Goal: Task Accomplishment & Management: Use online tool/utility

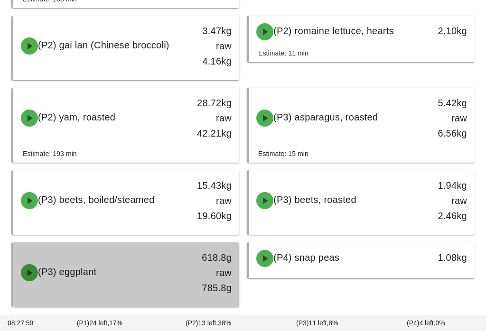
scroll to position [930, 0]
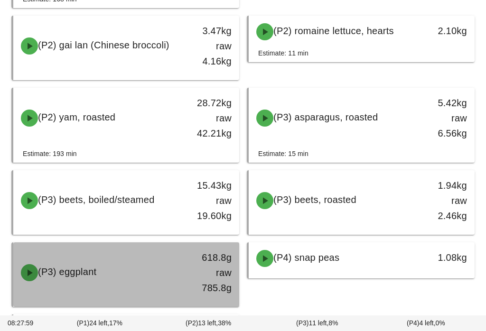
click at [154, 263] on div "(P3) eggplant" at bounding box center [98, 273] width 167 height 28
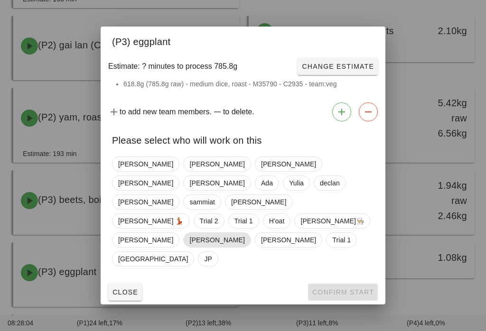
click at [228, 235] on span "[PERSON_NAME]" at bounding box center [216, 240] width 55 height 14
click at [341, 289] on button "Confirm Start" at bounding box center [343, 292] width 70 height 17
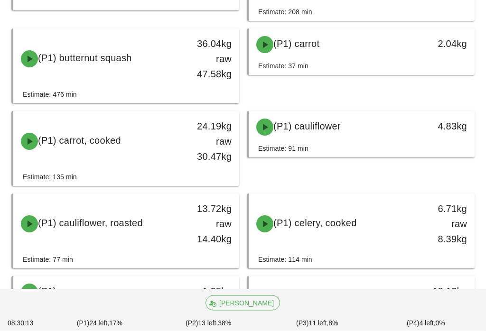
scroll to position [176, 0]
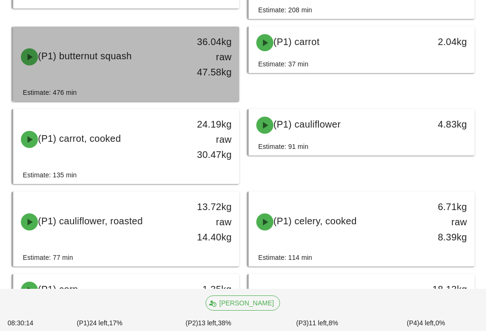
click at [199, 65] on div "36.04kg raw 47.58kg" at bounding box center [210, 57] width 44 height 46
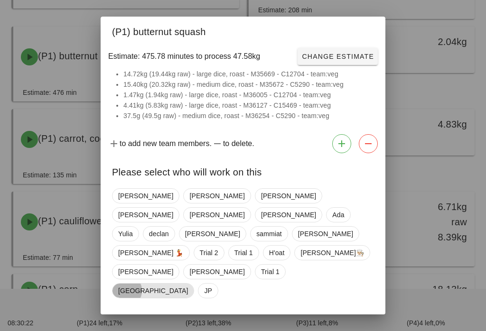
click at [188, 284] on span "[GEOGRAPHIC_DATA]" at bounding box center [153, 291] width 70 height 14
click at [362, 316] on button "Confirm Start" at bounding box center [343, 324] width 70 height 17
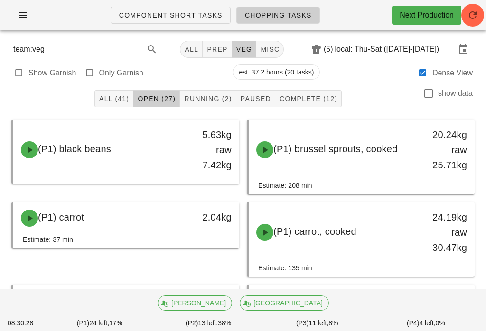
click at [222, 92] on button "Running (2)" at bounding box center [208, 98] width 56 height 17
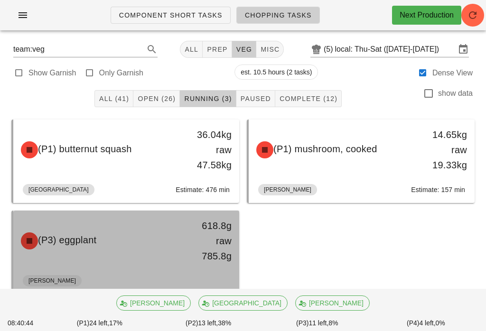
click at [151, 255] on div "(P3) eggplant" at bounding box center [98, 241] width 167 height 28
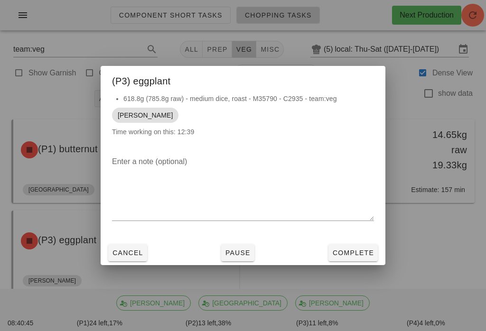
click at [350, 252] on span "Complete" at bounding box center [353, 253] width 42 height 8
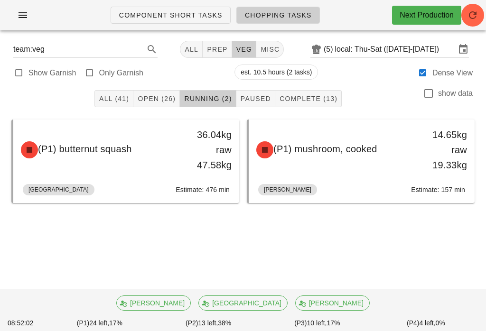
click at [161, 98] on span "Open (26)" at bounding box center [156, 99] width 38 height 8
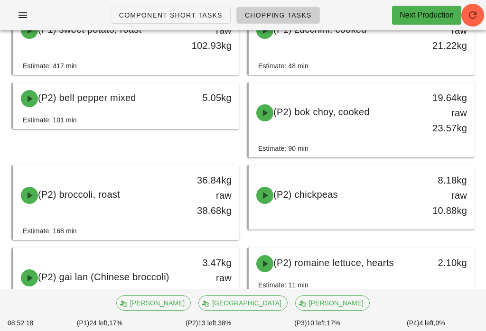
scroll to position [615, 0]
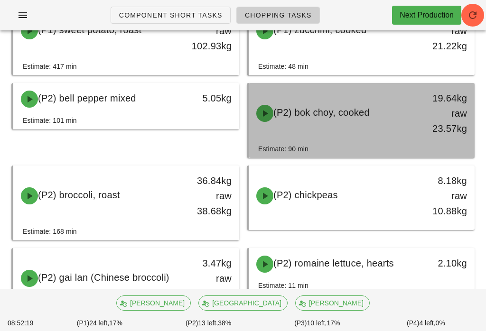
click at [388, 126] on div "(P2) bok choy, cooked" at bounding box center [334, 113] width 167 height 28
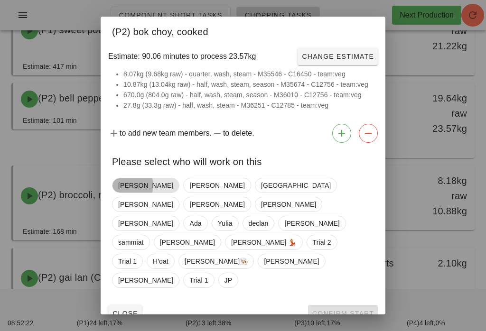
click at [135, 193] on span "[PERSON_NAME]" at bounding box center [145, 186] width 55 height 14
click at [346, 305] on button "Confirm Start" at bounding box center [343, 313] width 70 height 17
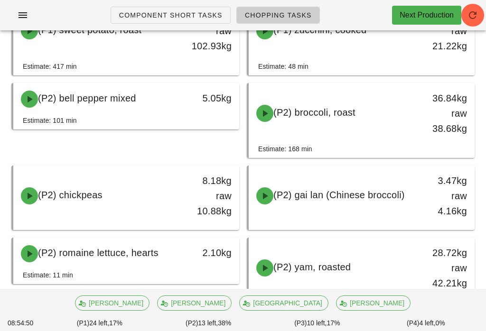
click at [288, 2] on ul "Component Short Tasks Chopping Tasks" at bounding box center [215, 15] width 232 height 34
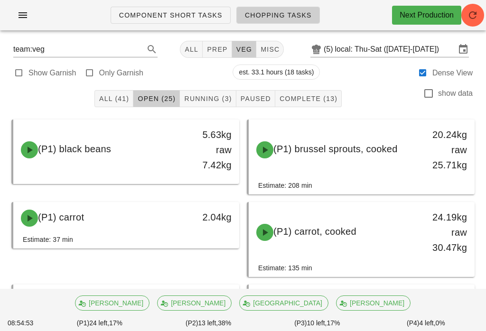
click at [218, 94] on button "Running (3)" at bounding box center [208, 98] width 56 height 17
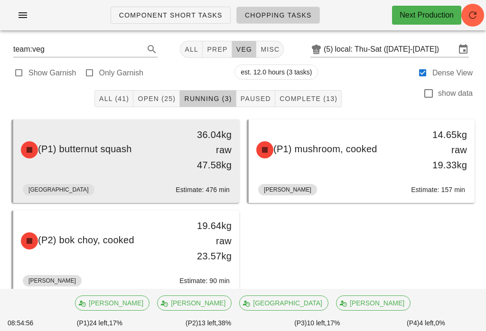
click at [171, 140] on div "(P1) butternut squash" at bounding box center [98, 150] width 167 height 28
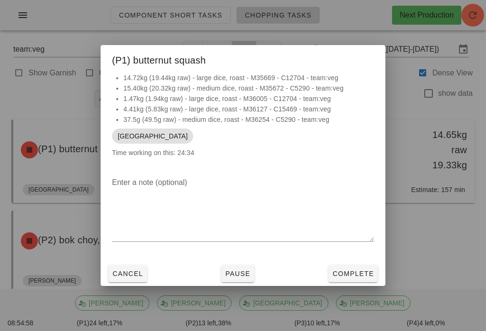
click at [248, 278] on span "Pause" at bounding box center [238, 274] width 26 height 8
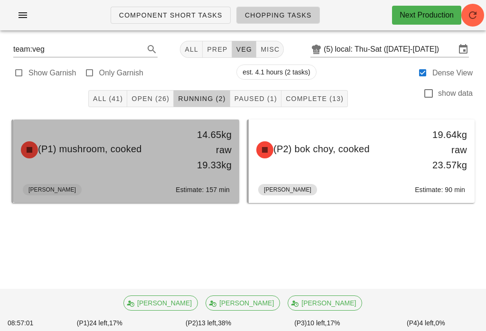
click at [128, 172] on div "(P1) mushroom, cooked 14.65kg raw 19.33kg" at bounding box center [126, 150] width 222 height 57
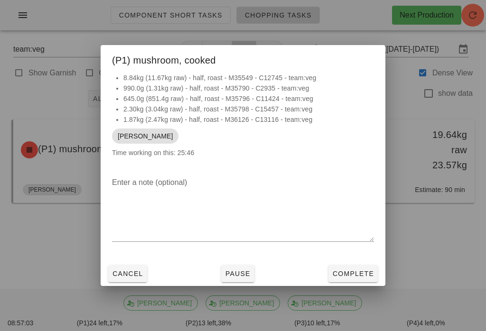
click at [418, 230] on div at bounding box center [243, 165] width 486 height 331
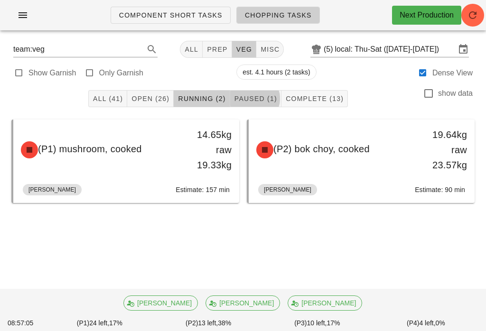
click at [269, 102] on span "Paused (1)" at bounding box center [255, 99] width 43 height 8
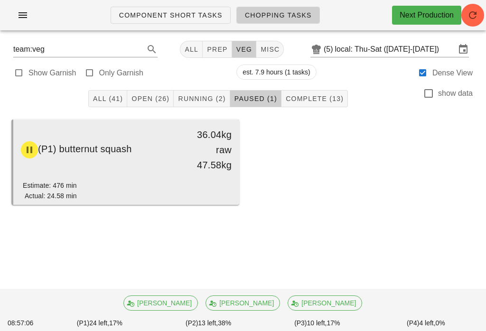
click at [174, 167] on div "(P1) butternut squash 36.04kg raw 47.58kg" at bounding box center [126, 150] width 222 height 57
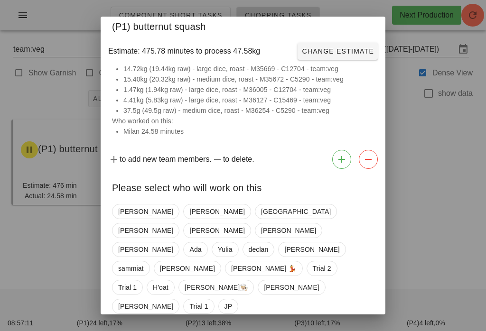
scroll to position [5, 0]
click at [200, 202] on div "Fernanda Ken Milan Nick Shawn Adrian Richard Ada Yulia declan Peter sammiat Way…" at bounding box center [243, 260] width 262 height 118
click at [261, 208] on span "[GEOGRAPHIC_DATA]" at bounding box center [296, 212] width 70 height 14
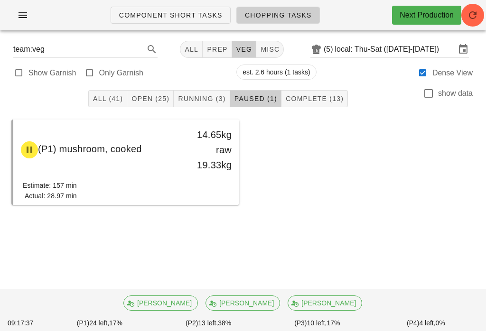
click at [161, 101] on span "Open (25)" at bounding box center [150, 99] width 38 height 8
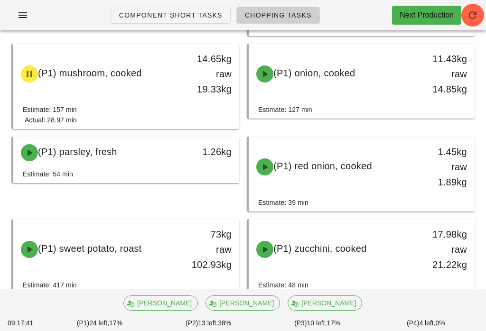
scroll to position [407, 0]
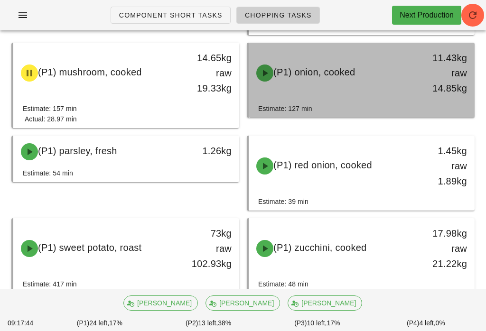
click at [407, 83] on div "(P1) onion, cooked" at bounding box center [334, 73] width 167 height 28
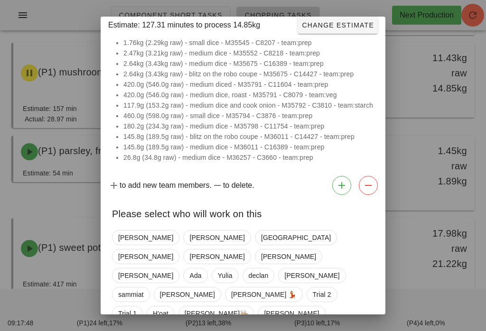
scroll to position [39, 0]
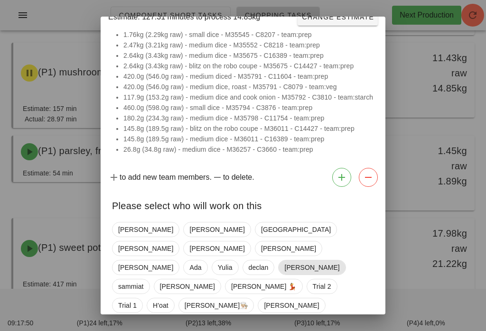
click at [284, 266] on span "[PERSON_NAME]" at bounding box center [311, 268] width 55 height 14
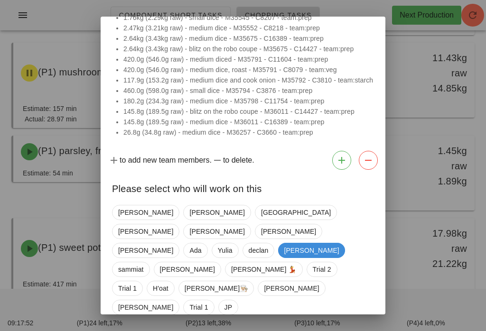
scroll to position [55, 0]
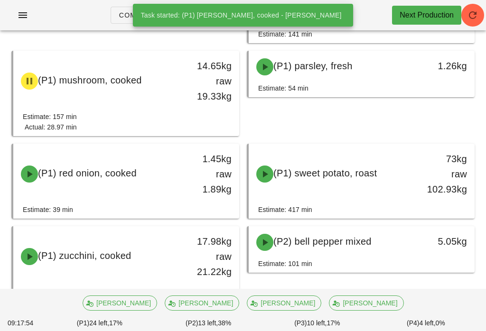
scroll to position [400, 0]
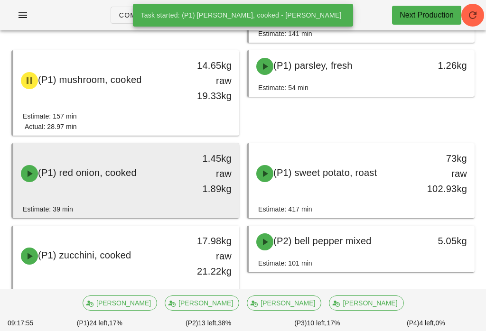
click at [199, 190] on div "1.45kg raw 1.89kg" at bounding box center [210, 174] width 44 height 46
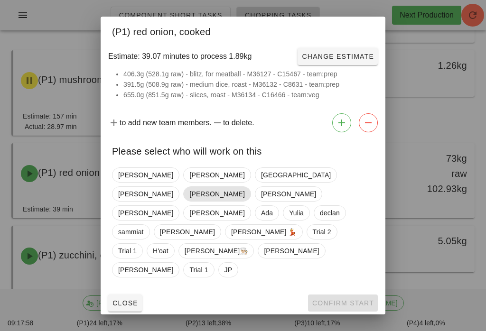
click at [245, 201] on span "[PERSON_NAME]" at bounding box center [216, 194] width 55 height 14
click at [331, 300] on span "Confirm Start" at bounding box center [343, 304] width 62 height 8
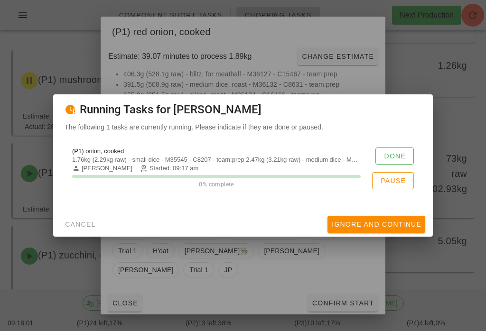
click at [254, 270] on div at bounding box center [243, 165] width 486 height 331
click at [244, 284] on div at bounding box center [243, 165] width 486 height 331
click at [362, 228] on span "Ignore And Continue" at bounding box center [376, 225] width 90 height 8
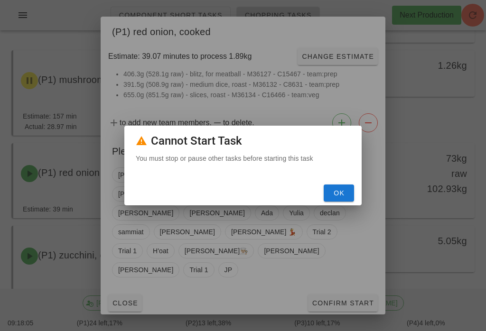
click at [348, 197] on span "OK" at bounding box center [339, 193] width 23 height 8
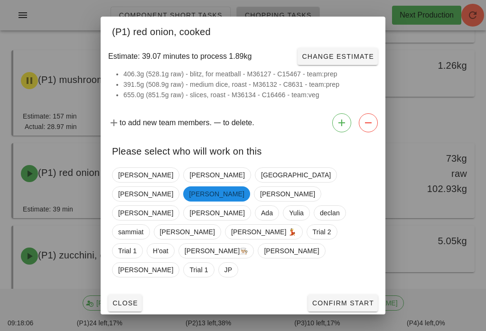
click at [129, 297] on button "Close" at bounding box center [125, 303] width 34 height 17
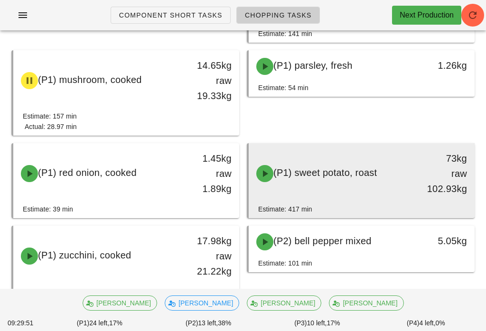
click at [359, 185] on div "(P1) sweet potato, roast" at bounding box center [334, 174] width 167 height 28
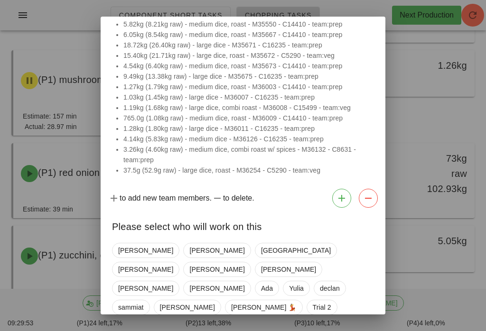
scroll to position [63, 0]
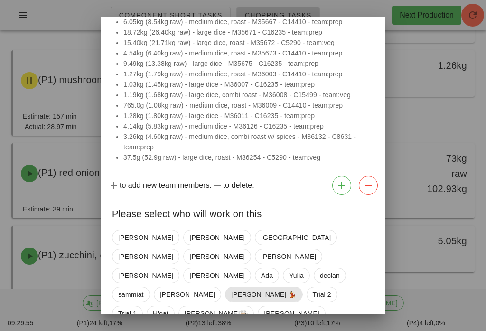
click at [297, 288] on span "Ruth 💃" at bounding box center [264, 295] width 66 height 14
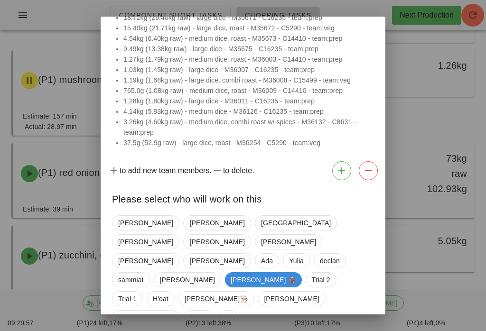
scroll to position [75, 0]
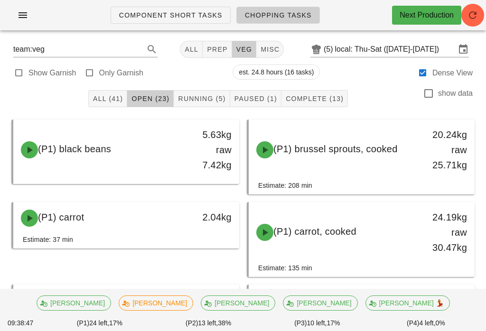
click at [224, 47] on button "prep" at bounding box center [217, 49] width 29 height 17
type input "team:prep"
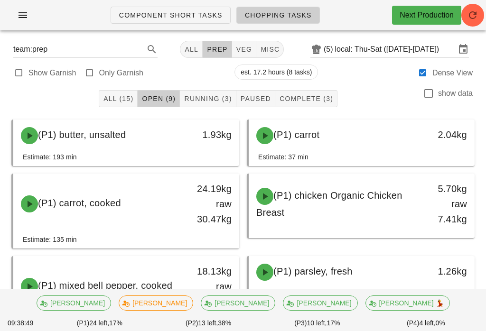
click at [227, 99] on span "Running (3)" at bounding box center [208, 99] width 48 height 8
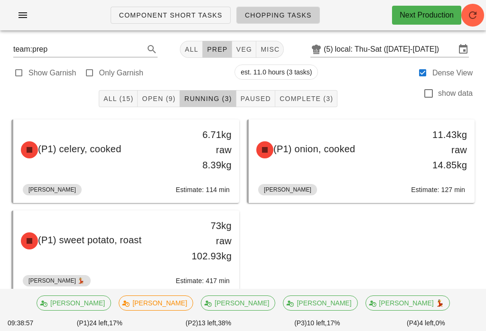
click at [252, 91] on button "Paused" at bounding box center [256, 98] width 39 height 17
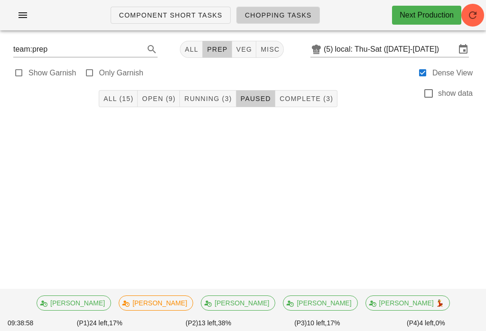
click at [223, 90] on button "Running (3)" at bounding box center [208, 98] width 56 height 17
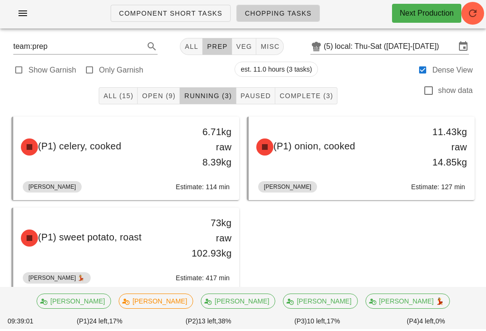
scroll to position [15, 0]
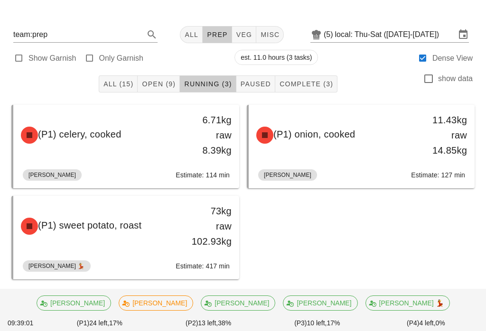
click at [175, 73] on div "All (15) Open (9) Running (3) Paused Complete (3) show data" at bounding box center [243, 84] width 475 height 30
click at [158, 76] on button "Open (9)" at bounding box center [159, 84] width 42 height 17
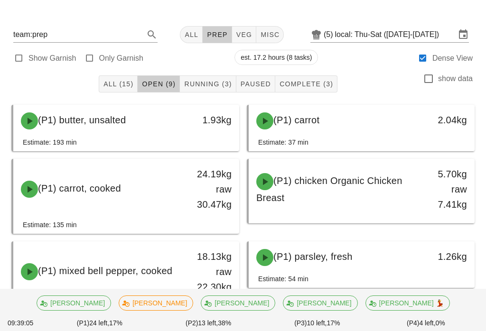
click at [214, 73] on div "All (15) Open (9) Running (3) Paused Complete (3) show data" at bounding box center [243, 84] width 475 height 30
click at [212, 77] on button "Running (3)" at bounding box center [208, 84] width 56 height 17
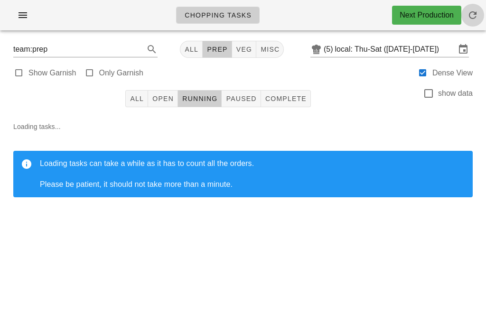
click at [481, 10] on span "button" at bounding box center [473, 14] width 23 height 11
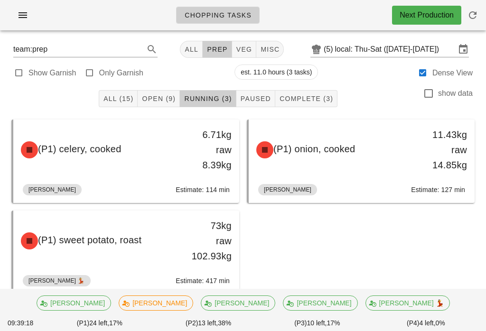
click at [261, 85] on div "All (15) Open (9) Running (3) Paused Complete (3) show data" at bounding box center [243, 99] width 475 height 30
click at [312, 92] on button "Complete (3)" at bounding box center [306, 98] width 62 height 17
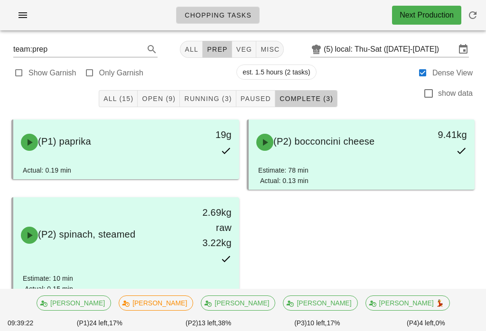
click at [266, 90] on button "Paused" at bounding box center [256, 98] width 39 height 17
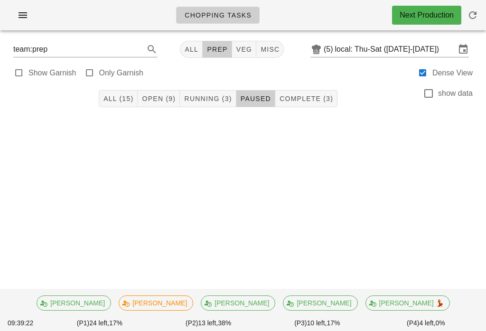
click at [167, 86] on div "All (15) Open (9) Running (3) Paused Complete (3) show data" at bounding box center [243, 99] width 475 height 30
click at [161, 91] on button "Open (9)" at bounding box center [159, 98] width 42 height 17
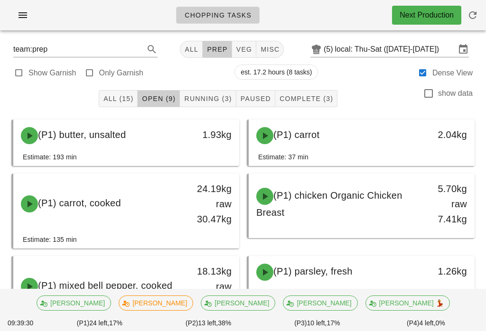
click at [241, 42] on button "veg" at bounding box center [244, 49] width 25 height 17
type input "team:veg"
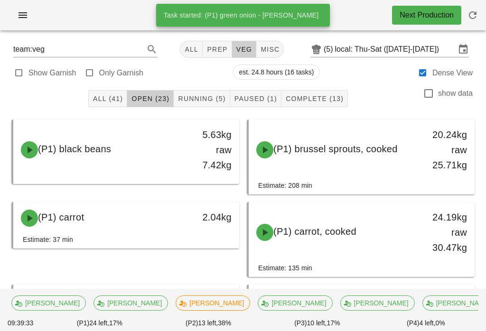
click at [209, 95] on span "Running (5)" at bounding box center [202, 99] width 48 height 8
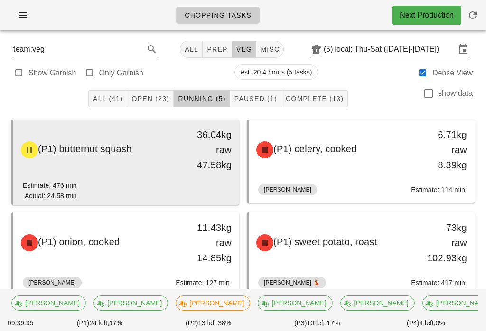
click at [179, 157] on div "(P1) butternut squash" at bounding box center [98, 150] width 167 height 28
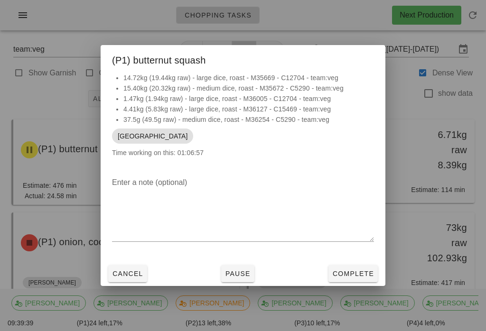
click at [243, 273] on span "Pause" at bounding box center [238, 274] width 26 height 8
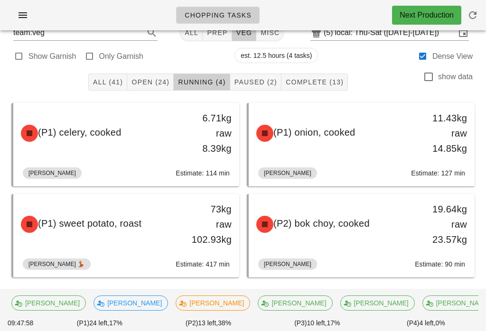
scroll to position [16, 0]
click at [259, 75] on button "Paused (2)" at bounding box center [255, 82] width 51 height 17
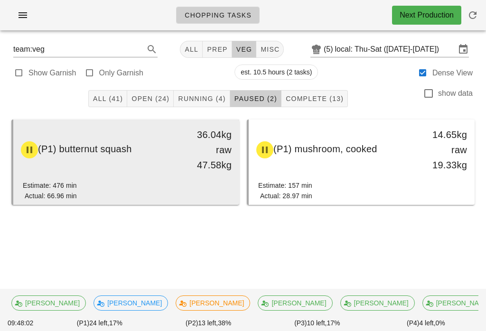
click at [153, 160] on div "(P1) butternut squash" at bounding box center [98, 150] width 167 height 28
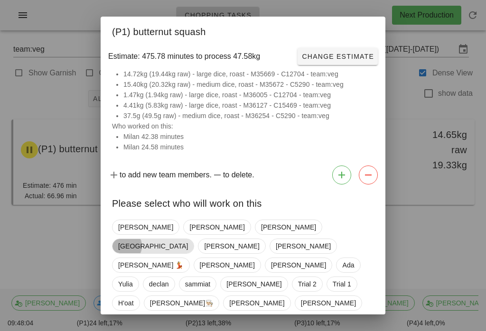
click at [188, 239] on span "[GEOGRAPHIC_DATA]" at bounding box center [153, 246] width 70 height 14
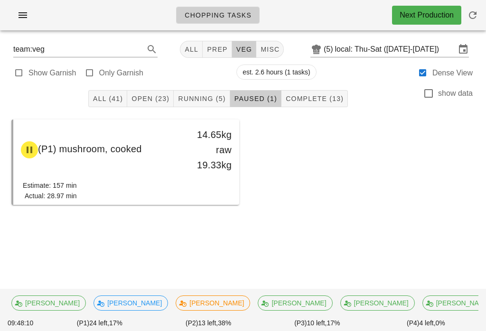
click at [212, 88] on div "All (41) Open (23) Running (5) Paused (1) Complete (13) show data" at bounding box center [243, 99] width 475 height 30
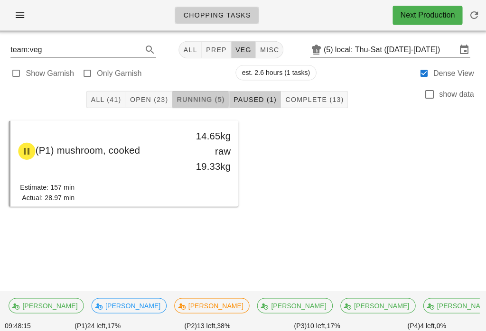
click at [208, 96] on span "Running (5)" at bounding box center [202, 99] width 48 height 8
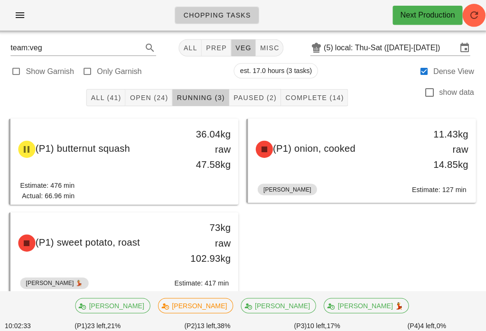
click at [149, 89] on button "Open (24)" at bounding box center [150, 96] width 47 height 17
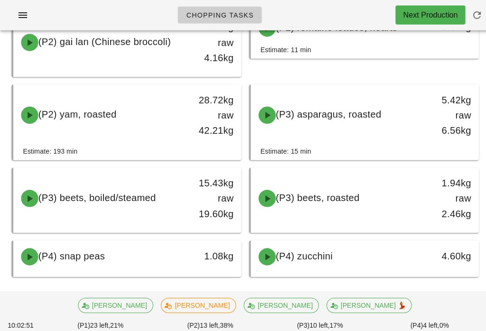
scroll to position [790, 0]
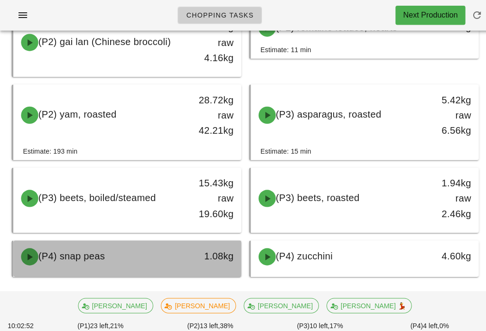
click at [152, 255] on div "(P4) snap peas" at bounding box center [98, 255] width 167 height 28
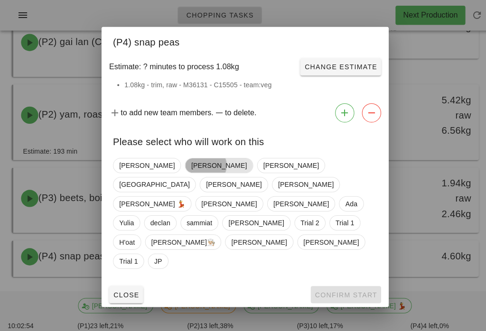
click at [189, 171] on span "[PERSON_NAME]" at bounding box center [216, 164] width 55 height 14
click at [334, 289] on span "Confirm Start" at bounding box center [343, 293] width 62 height 8
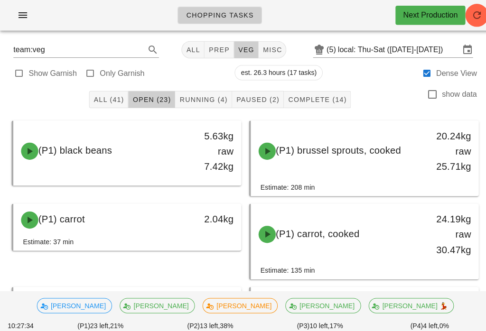
click at [208, 95] on span "Running (4)" at bounding box center [202, 99] width 48 height 8
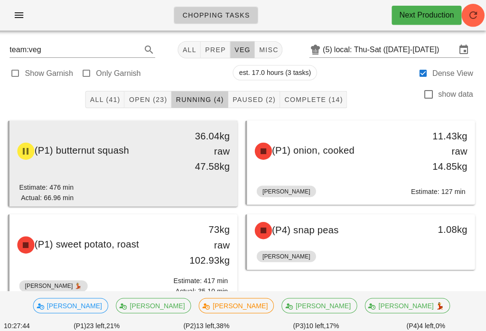
click at [188, 156] on div "36.04kg raw 47.58kg" at bounding box center [210, 150] width 44 height 46
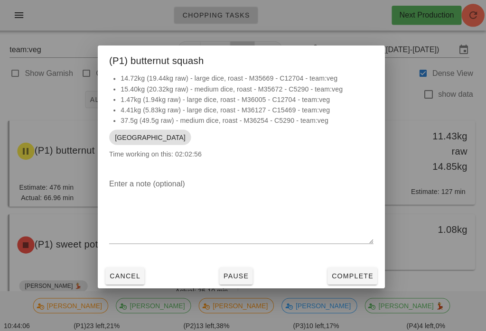
click at [408, 228] on div at bounding box center [243, 165] width 486 height 331
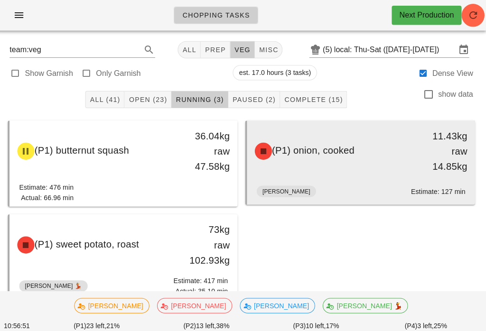
click at [361, 179] on div "(P1) onion, cooked 11.43kg raw 14.85kg" at bounding box center [362, 150] width 226 height 61
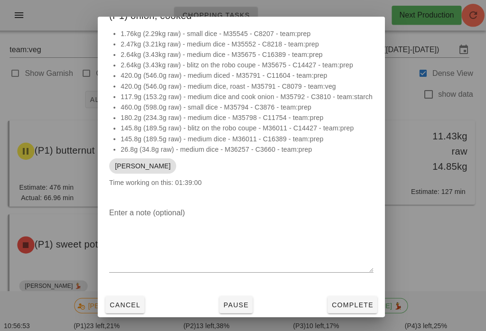
scroll to position [27, 0]
click at [250, 304] on button "Pause" at bounding box center [237, 302] width 33 height 17
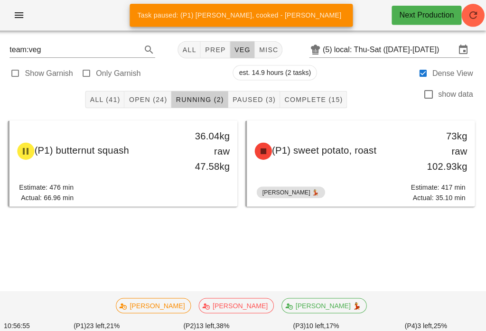
click at [167, 96] on span "Open (24)" at bounding box center [150, 99] width 38 height 8
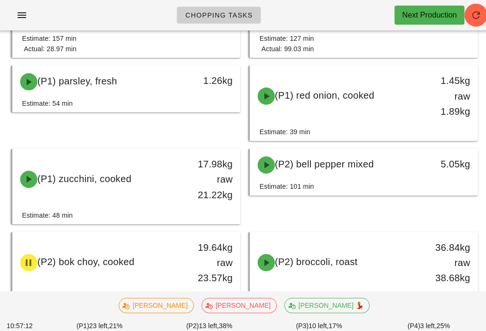
scroll to position [475, 0]
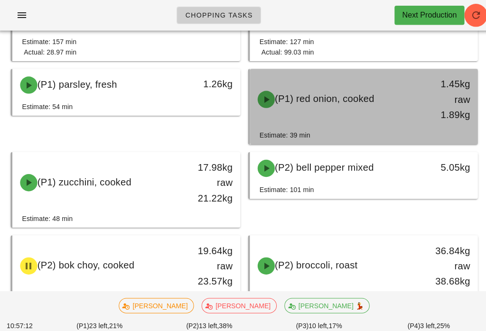
click at [388, 117] on div "(P1) red onion, cooked 1.45kg raw 1.89kg" at bounding box center [362, 98] width 222 height 57
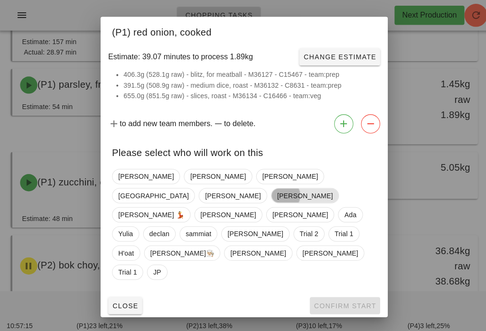
click at [308, 202] on span "[PERSON_NAME]" at bounding box center [303, 194] width 67 height 15
click at [339, 300] on span "Confirm Start" at bounding box center [343, 304] width 62 height 8
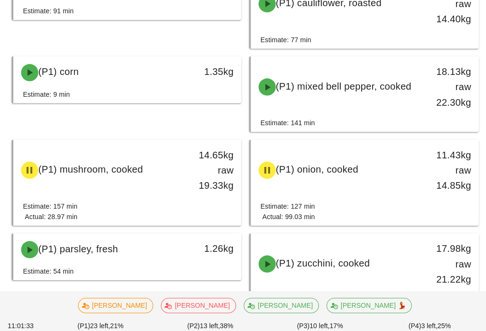
scroll to position [312, 0]
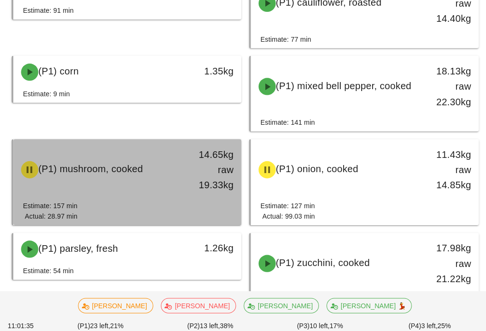
click at [168, 198] on div "(P1) mushroom, cooked 14.65kg raw 19.33kg" at bounding box center [126, 168] width 226 height 61
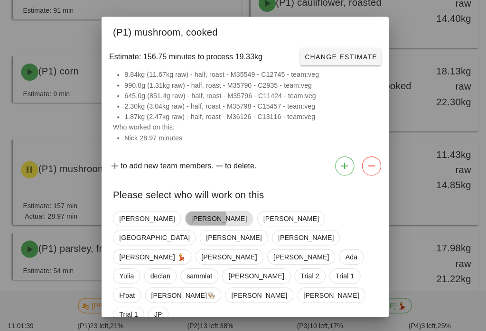
click at [189, 216] on span "[PERSON_NAME]" at bounding box center [216, 217] width 55 height 14
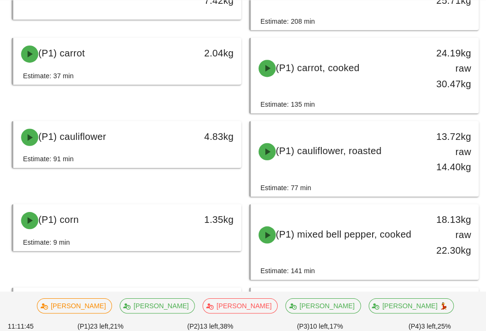
scroll to position [165, 0]
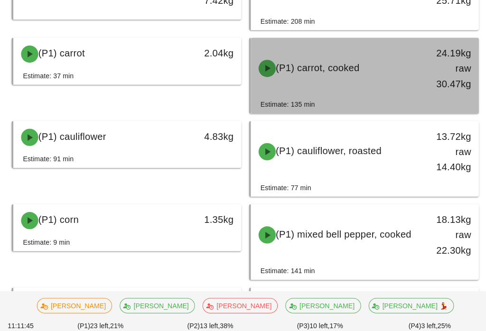
click at [364, 83] on div "(P1) carrot, cooked 24.19kg raw 30.47kg" at bounding box center [362, 67] width 222 height 57
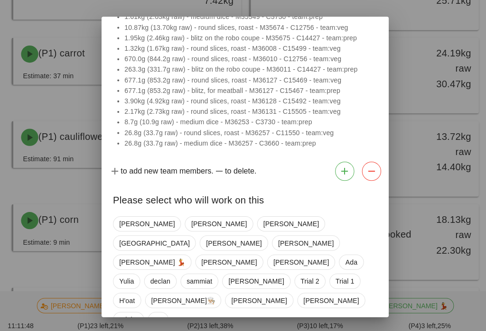
scroll to position [57, 0]
click at [297, 235] on span "[PERSON_NAME]" at bounding box center [303, 242] width 55 height 14
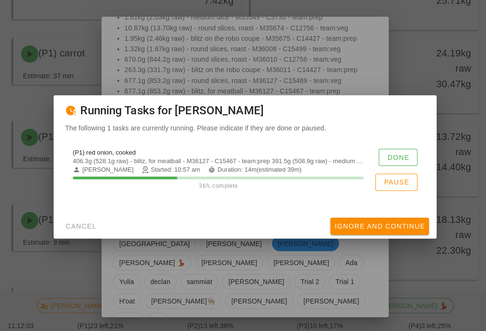
click at [396, 154] on button "Done" at bounding box center [395, 156] width 38 height 17
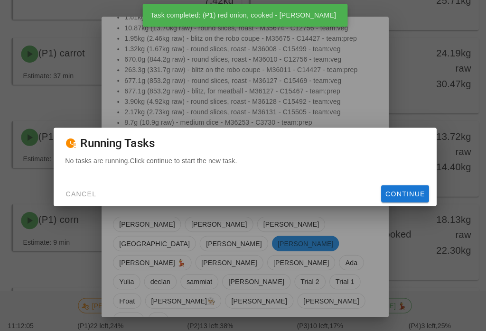
click at [396, 196] on span "Continue" at bounding box center [402, 193] width 40 height 8
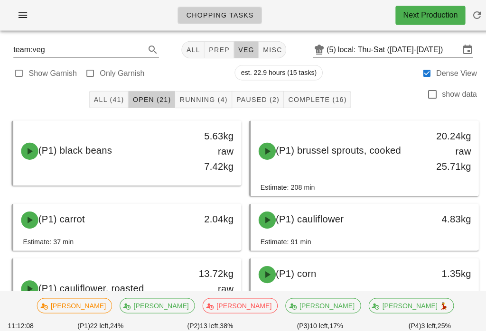
click at [204, 98] on span "Running (4)" at bounding box center [202, 99] width 48 height 8
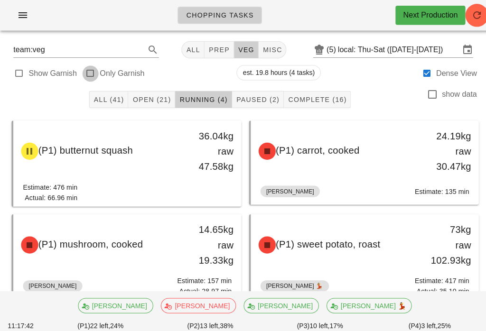
click at [87, 75] on div at bounding box center [89, 72] width 13 height 13
type input "garnish"
checkbox input "true"
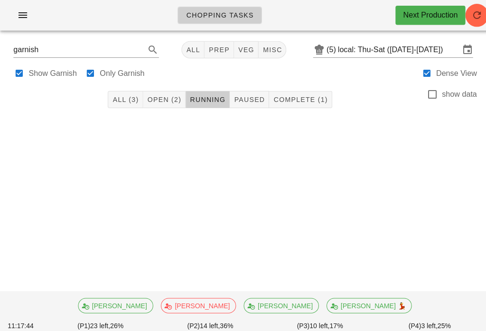
click at [236, 42] on button "veg" at bounding box center [244, 49] width 25 height 17
type input "team:veg"
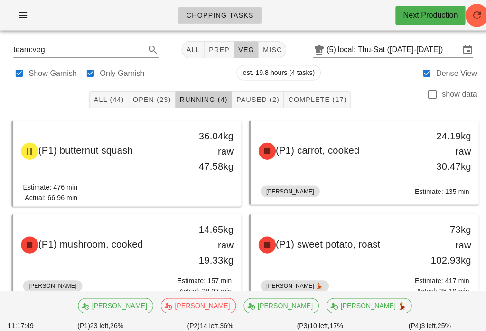
click at [14, 68] on div at bounding box center [18, 72] width 13 height 13
checkbox input "false"
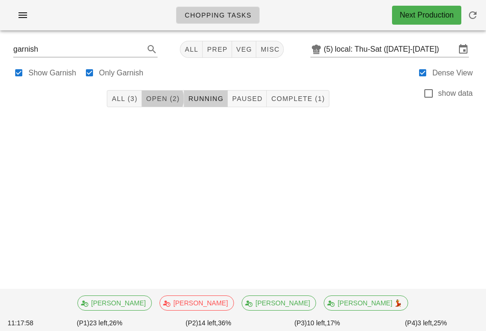
click at [158, 96] on span "Open (2)" at bounding box center [163, 99] width 34 height 8
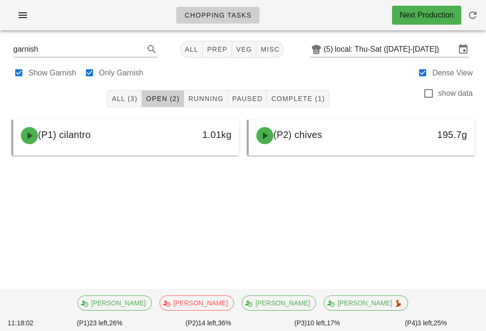
click at [114, 104] on button "All (3)" at bounding box center [124, 98] width 35 height 17
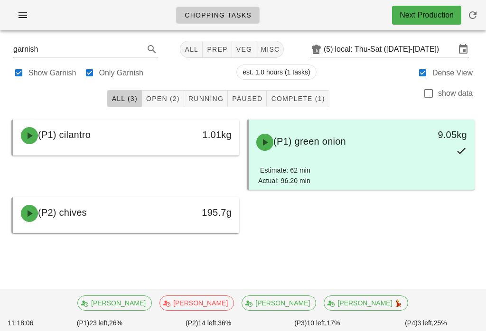
click at [262, 56] on button "misc" at bounding box center [270, 49] width 28 height 17
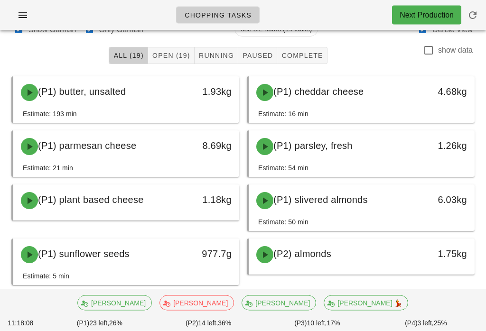
scroll to position [43, 0]
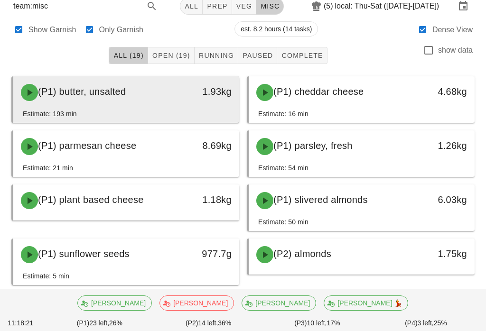
click at [158, 88] on div "(P1) butter, unsalted" at bounding box center [98, 92] width 167 height 28
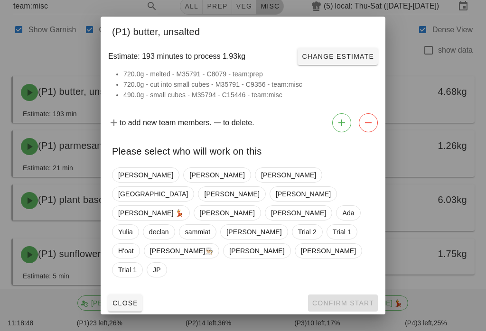
click at [66, 216] on div at bounding box center [243, 165] width 486 height 331
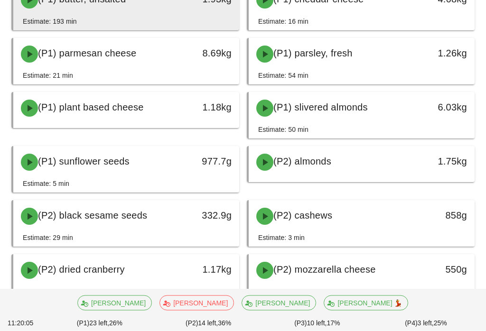
scroll to position [136, 0]
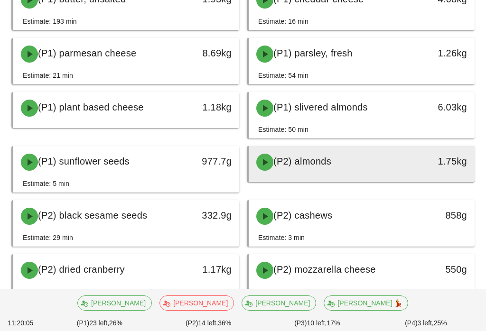
click at [296, 165] on span "(P2) almonds" at bounding box center [303, 161] width 58 height 10
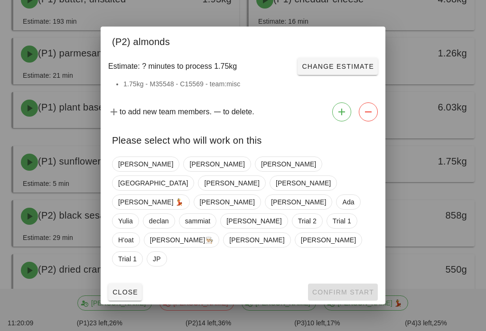
click at [47, 128] on div at bounding box center [243, 165] width 486 height 331
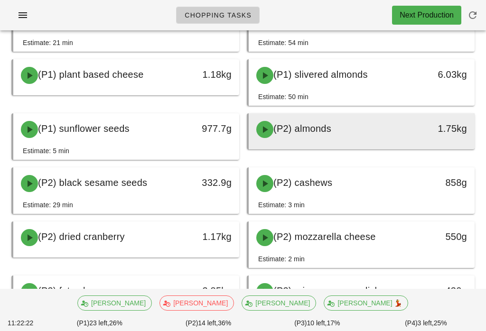
scroll to position [168, 0]
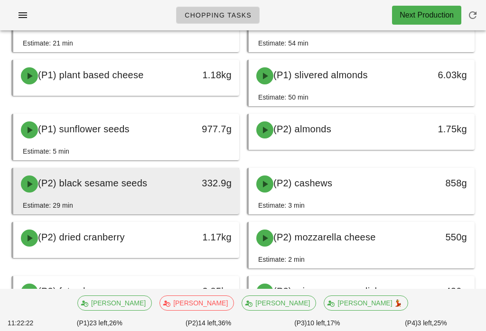
click at [179, 187] on div "(P2) black sesame seeds" at bounding box center [98, 184] width 167 height 28
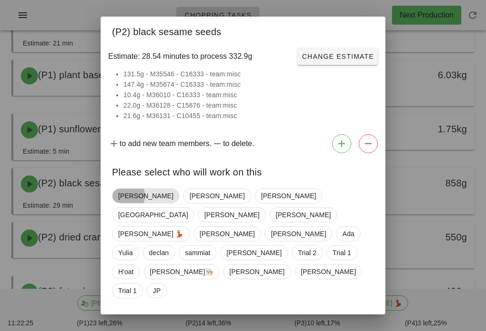
click at [130, 203] on span "Adrian" at bounding box center [145, 196] width 55 height 14
click at [342, 321] on span "Confirm Start" at bounding box center [343, 325] width 62 height 8
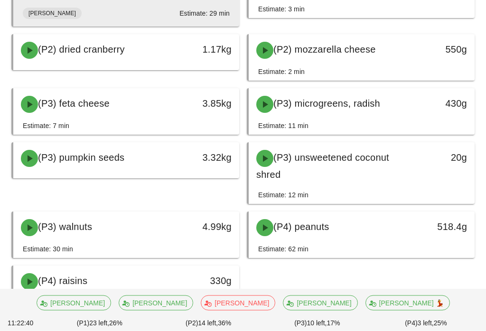
scroll to position [389, 0]
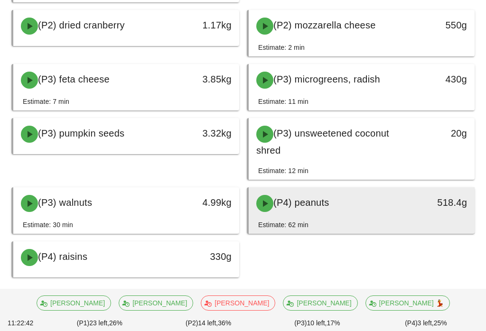
click at [332, 207] on div "(P4) peanuts" at bounding box center [334, 203] width 167 height 28
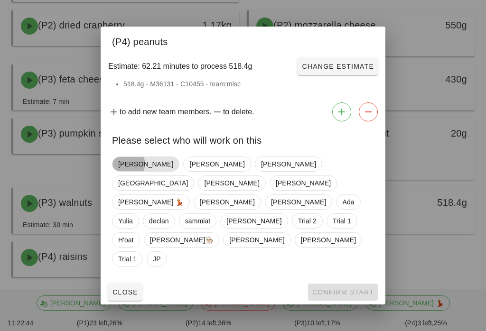
click at [128, 171] on span "[PERSON_NAME]" at bounding box center [145, 164] width 55 height 14
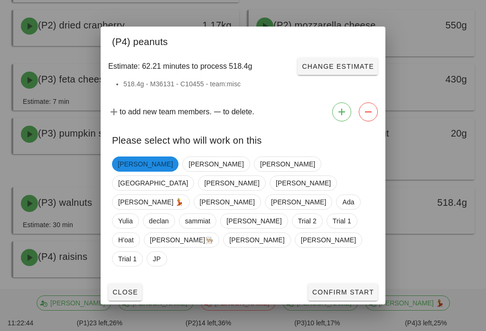
click at [326, 289] on span "Confirm Start" at bounding box center [343, 293] width 62 height 8
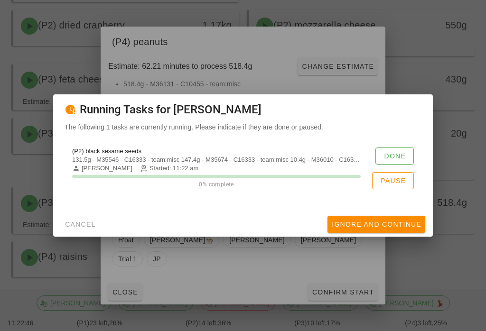
click at [401, 158] on button "Done" at bounding box center [395, 156] width 38 height 17
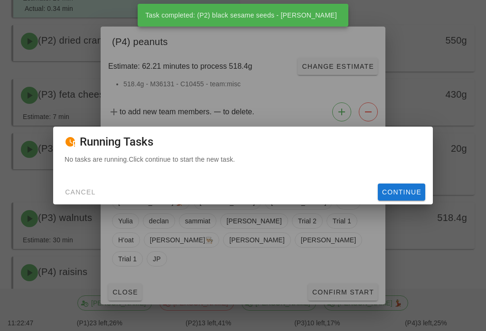
click at [393, 180] on div "No tasks are running. Click continue to start the new task." at bounding box center [243, 167] width 380 height 26
click at [392, 196] on span "Continue" at bounding box center [402, 193] width 40 height 8
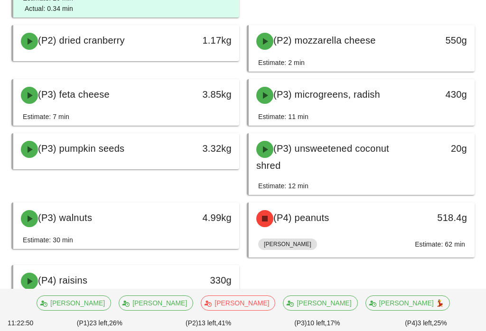
scroll to position [413, 0]
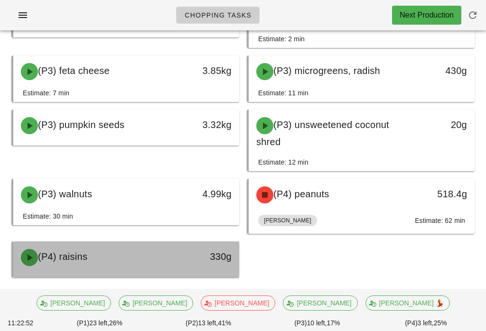
click at [183, 251] on div "330g" at bounding box center [210, 258] width 56 height 28
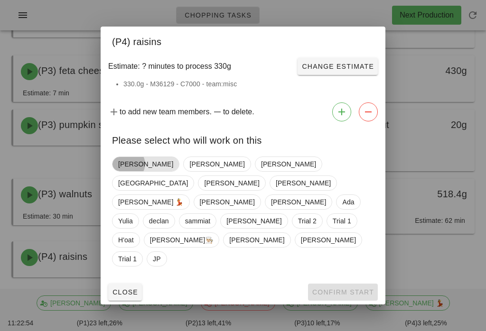
click at [129, 171] on span "[PERSON_NAME]" at bounding box center [145, 164] width 55 height 14
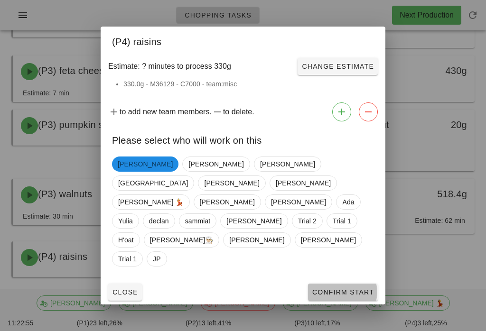
click at [333, 289] on span "Confirm Start" at bounding box center [343, 293] width 62 height 8
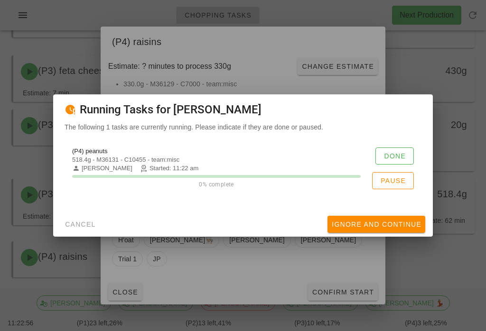
click at [396, 150] on div "(P4) peanuts 518.4g - M36131 - C10455 - team:misc Adrian Started: 11:22 am 0% c…" at bounding box center [243, 168] width 357 height 53
click at [409, 155] on button "Done" at bounding box center [395, 156] width 38 height 17
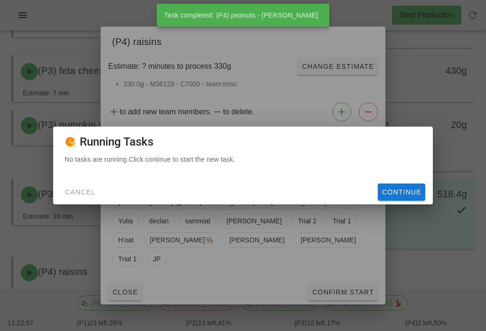
click at [400, 161] on p "No tasks are running. Click continue to start the new task." at bounding box center [243, 159] width 357 height 10
click at [400, 188] on div "Cancel Continue" at bounding box center [243, 192] width 380 height 25
click at [398, 196] on span "Continue" at bounding box center [402, 193] width 40 height 8
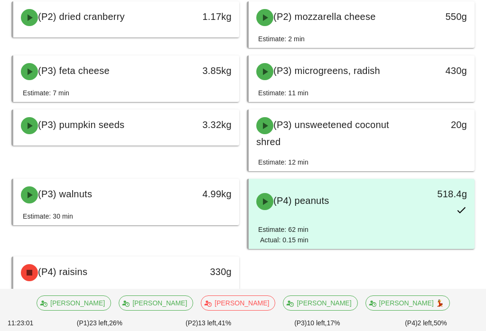
scroll to position [447, 0]
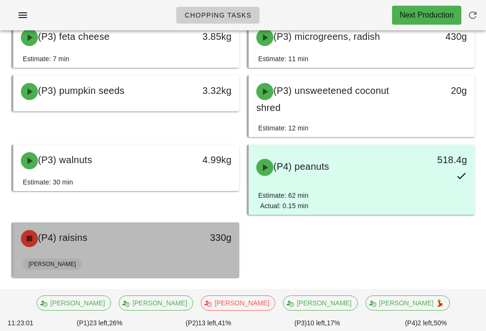
click at [129, 234] on div "(P4) raisins" at bounding box center [98, 239] width 167 height 28
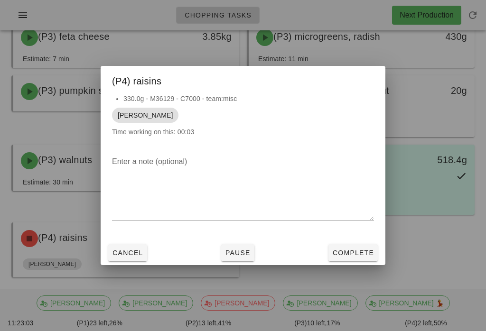
click at [350, 255] on button "Complete" at bounding box center [353, 253] width 49 height 17
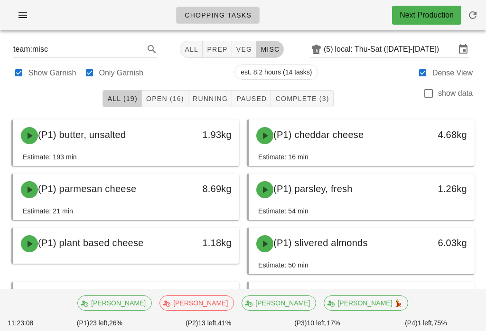
click at [171, 97] on span "Open (16)" at bounding box center [165, 99] width 38 height 8
click at [213, 78] on div "Show Garnish Only Garnish est. 6.7 hours (12 tasks) Dense View" at bounding box center [243, 72] width 475 height 23
click at [130, 84] on div "All (19) Open (16) Running Paused Complete (3) show data" at bounding box center [243, 99] width 475 height 30
click at [116, 92] on button "All (19)" at bounding box center [122, 98] width 39 height 17
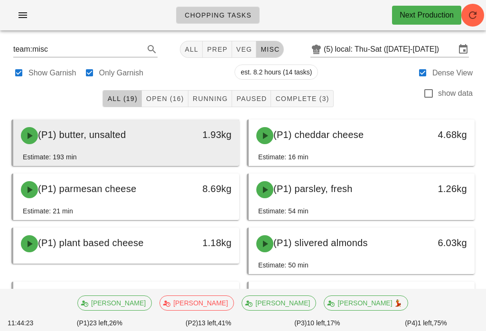
click at [142, 121] on div "(P1) butter, unsalted 1.93kg" at bounding box center [126, 136] width 226 height 32
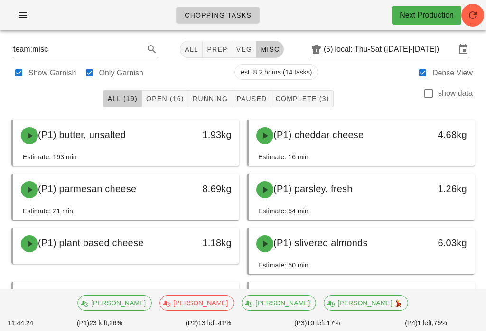
click at [156, 149] on div at bounding box center [243, 165] width 486 height 331
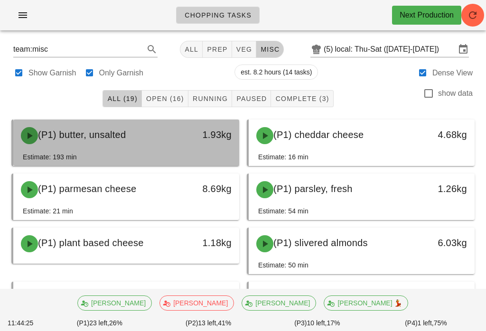
click at [161, 142] on div "(P1) butter, unsalted" at bounding box center [98, 136] width 167 height 28
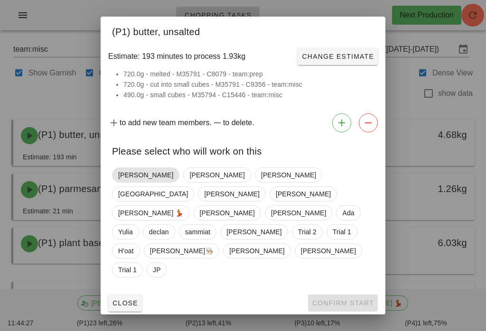
click at [130, 182] on span "[PERSON_NAME]" at bounding box center [145, 175] width 55 height 14
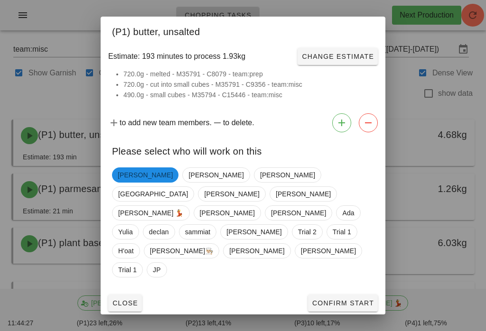
click at [351, 295] on button "Confirm Start" at bounding box center [343, 303] width 70 height 17
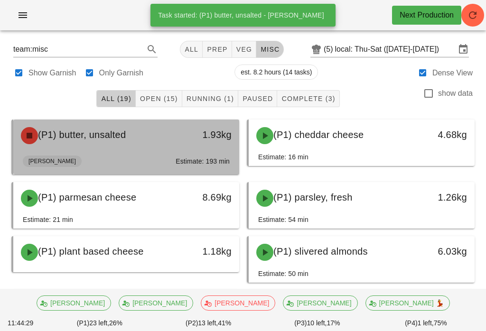
click at [170, 149] on div "(P1) butter, unsalted" at bounding box center [98, 136] width 167 height 28
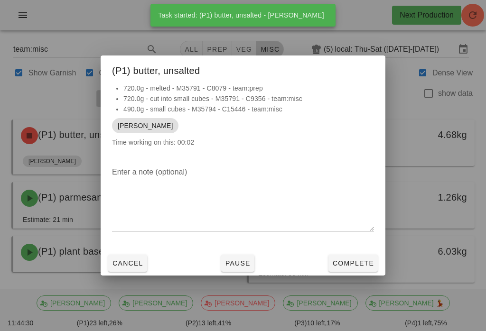
click at [352, 265] on span "Complete" at bounding box center [353, 264] width 42 height 8
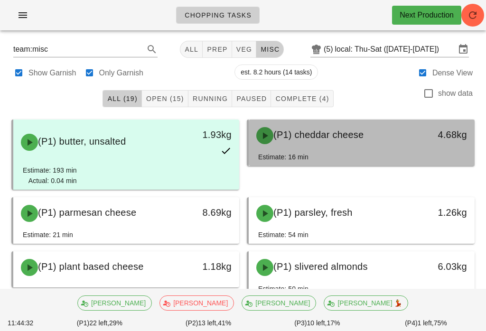
click at [342, 128] on div "(P1) cheddar cheese" at bounding box center [334, 136] width 167 height 28
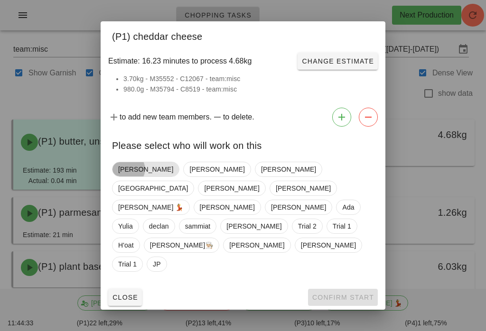
click at [137, 177] on span "[PERSON_NAME]" at bounding box center [145, 169] width 55 height 14
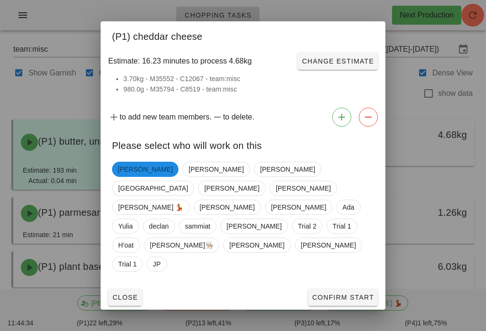
click at [356, 294] on span "Confirm Start" at bounding box center [343, 298] width 62 height 8
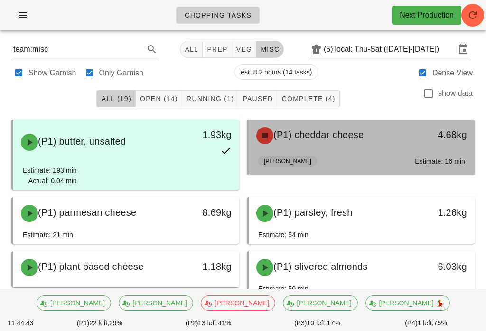
click at [317, 136] on span "(P1) cheddar cheese" at bounding box center [319, 135] width 90 height 10
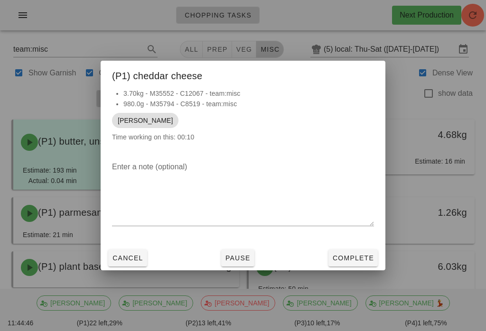
click at [346, 256] on span "Complete" at bounding box center [353, 259] width 42 height 8
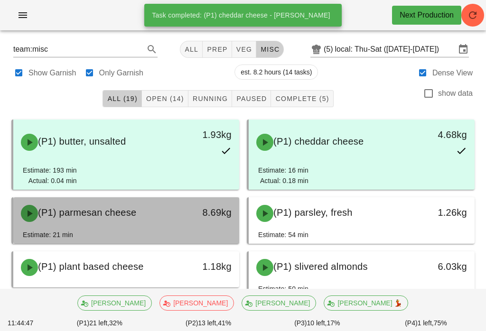
click at [112, 210] on span "(P1) parmesan cheese" at bounding box center [87, 213] width 98 height 10
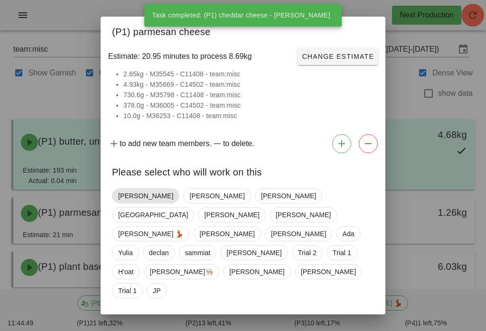
click at [125, 199] on span "[PERSON_NAME]" at bounding box center [145, 196] width 55 height 14
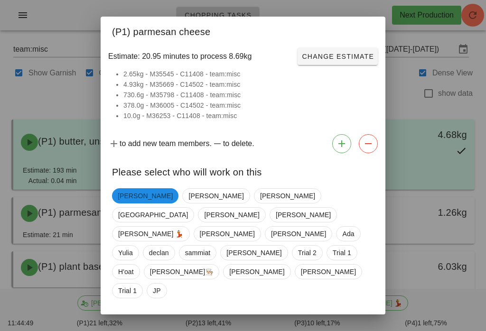
click at [314, 321] on span "Confirm Start" at bounding box center [343, 325] width 62 height 8
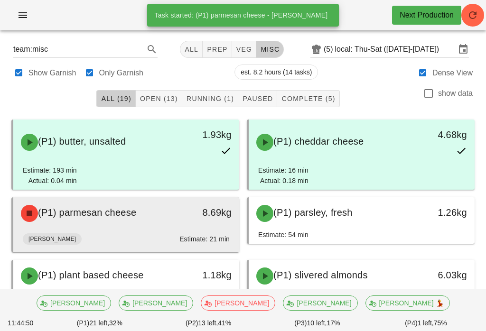
click at [165, 221] on div "(P1) parmesan cheese" at bounding box center [98, 213] width 167 height 28
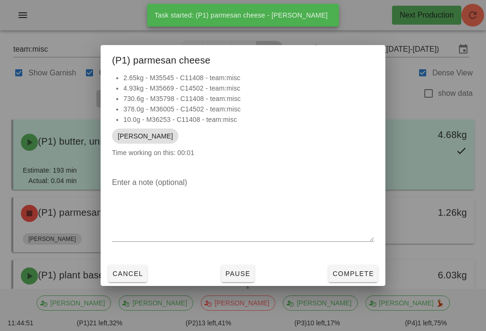
click at [346, 276] on span "Complete" at bounding box center [353, 274] width 42 height 8
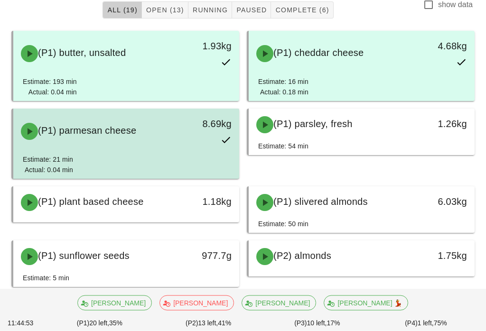
scroll to position [107, 0]
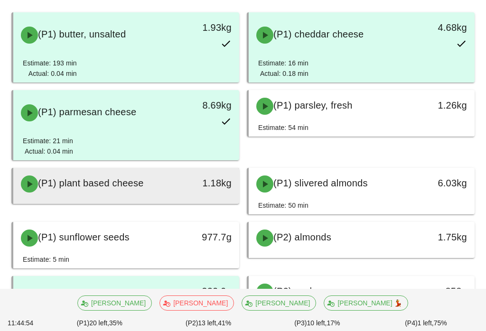
click at [134, 183] on span "(P1) plant based cheese" at bounding box center [91, 183] width 106 height 10
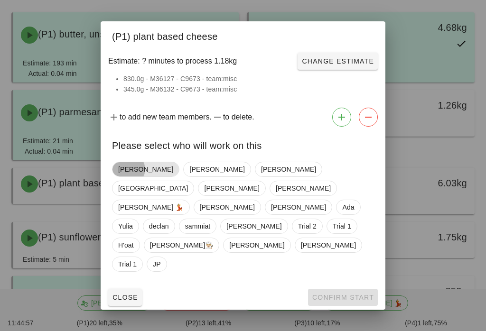
click at [127, 177] on span "[PERSON_NAME]" at bounding box center [145, 169] width 55 height 14
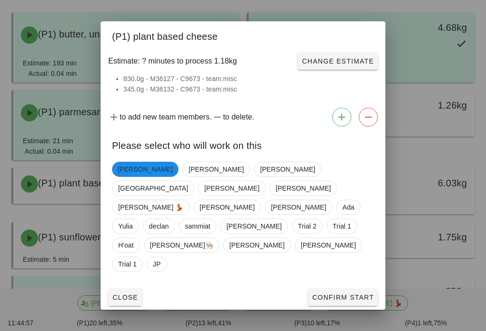
click at [331, 293] on button "Confirm Start" at bounding box center [343, 297] width 70 height 17
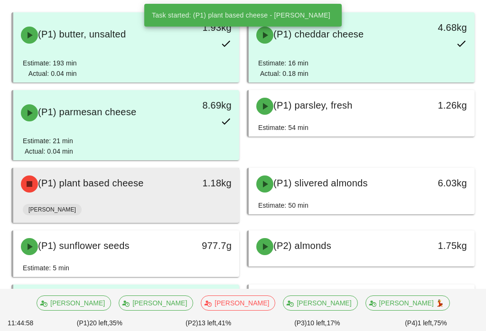
click at [171, 208] on div "[PERSON_NAME]" at bounding box center [126, 211] width 207 height 23
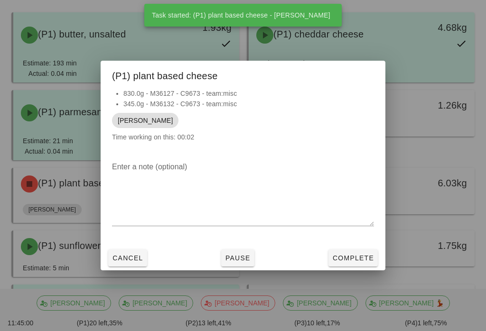
click at [350, 262] on span "Complete" at bounding box center [353, 259] width 42 height 8
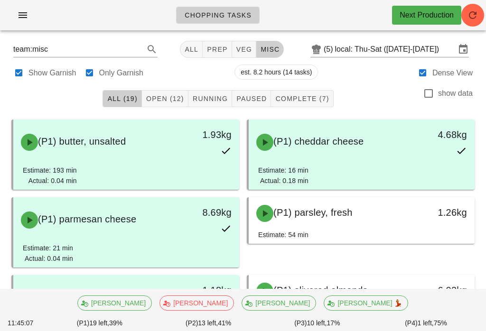
click at [236, 43] on button "veg" at bounding box center [244, 49] width 25 height 17
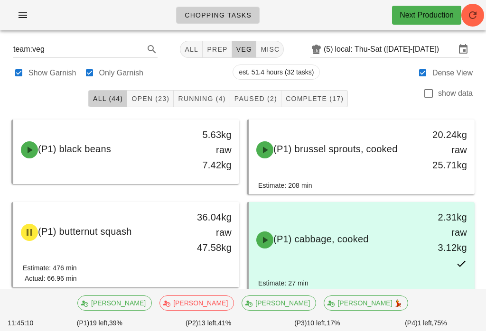
click at [200, 95] on span "Running (4)" at bounding box center [202, 99] width 48 height 8
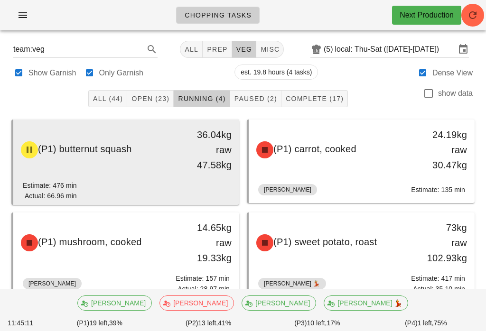
click at [145, 161] on div "(P1) butternut squash" at bounding box center [98, 150] width 167 height 28
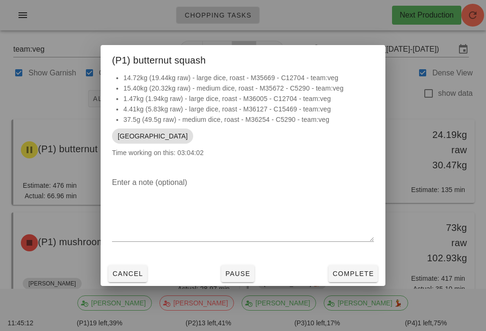
click at [354, 268] on button "Complete" at bounding box center [353, 273] width 49 height 17
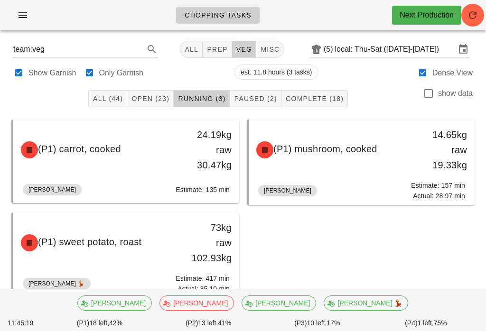
click at [275, 53] on button "misc" at bounding box center [270, 49] width 28 height 17
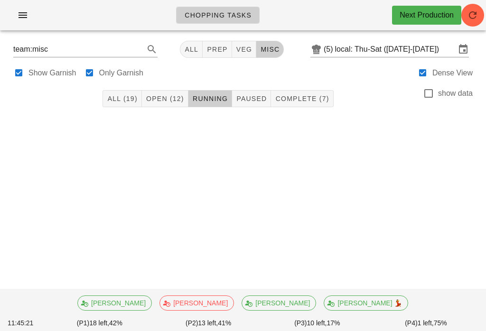
click at [171, 107] on button "Open (12)" at bounding box center [165, 98] width 47 height 17
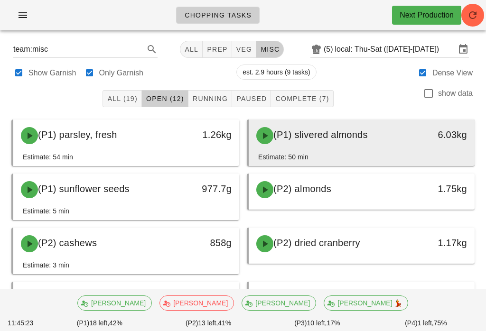
click at [366, 143] on div "(P1) slivered almonds" at bounding box center [334, 136] width 167 height 28
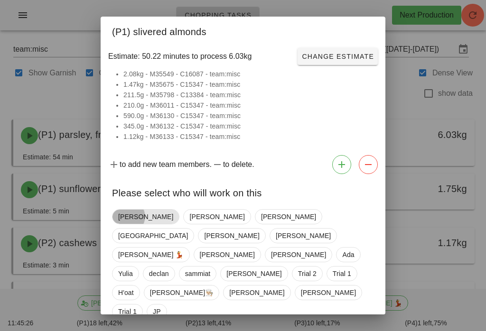
click at [129, 216] on span "[PERSON_NAME]" at bounding box center [145, 217] width 55 height 14
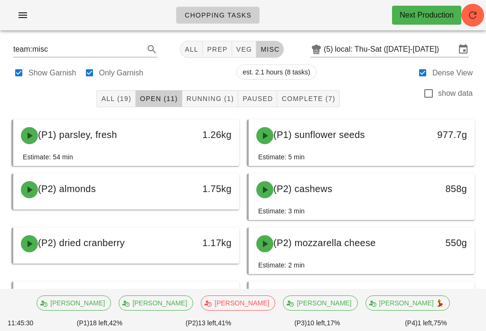
click at [126, 100] on span "All (19)" at bounding box center [116, 99] width 30 height 8
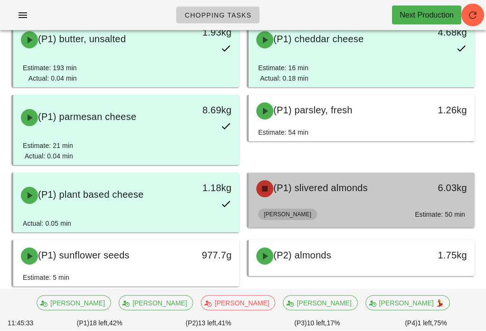
scroll to position [103, 0]
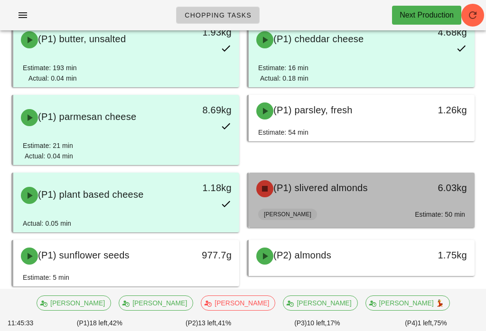
click at [345, 192] on span "(P1) slivered almonds" at bounding box center [321, 188] width 95 height 10
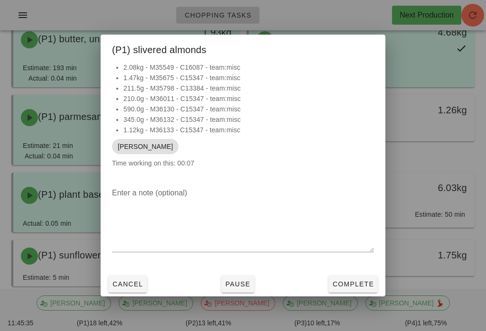
click at [359, 287] on span "Complete" at bounding box center [353, 285] width 42 height 8
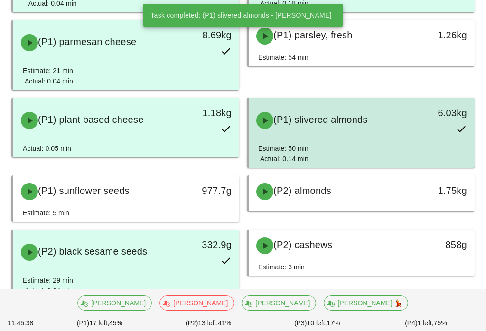
scroll to position [177, 0]
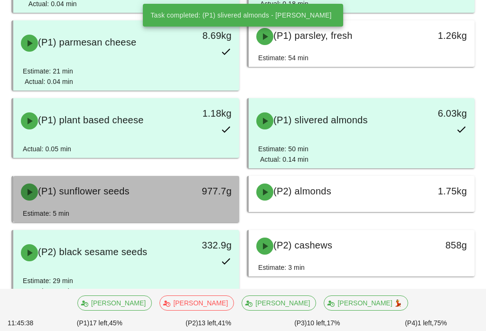
click at [113, 191] on span "(P1) sunflower seeds" at bounding box center [84, 191] width 92 height 10
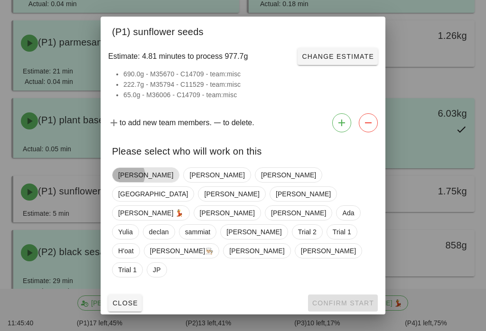
click at [114, 183] on span "[PERSON_NAME]" at bounding box center [145, 175] width 67 height 15
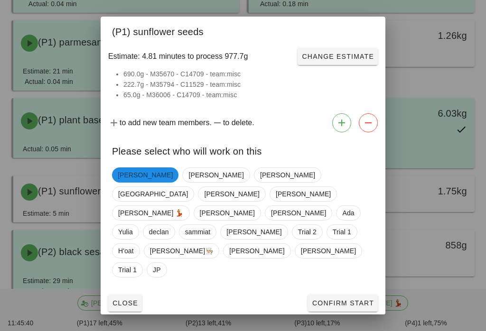
click at [338, 300] on span "Confirm Start" at bounding box center [343, 304] width 62 height 8
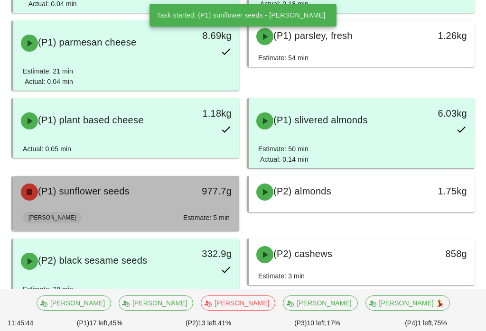
click at [138, 204] on div "(P1) sunflower seeds" at bounding box center [98, 192] width 167 height 28
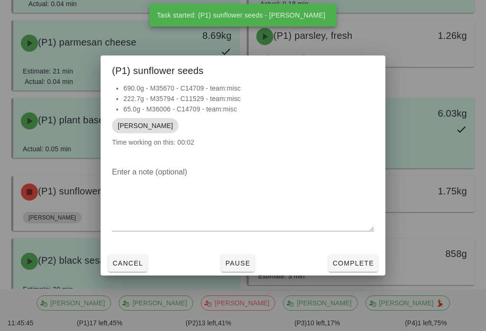
click at [341, 265] on button "Complete" at bounding box center [353, 263] width 49 height 17
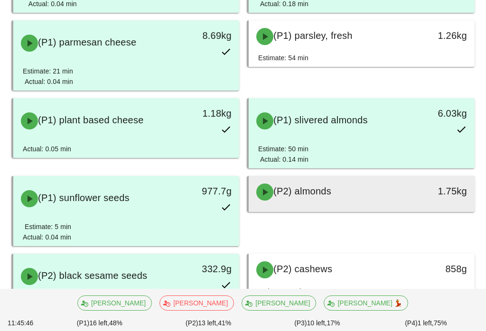
click at [317, 191] on span "(P2) almonds" at bounding box center [303, 191] width 58 height 10
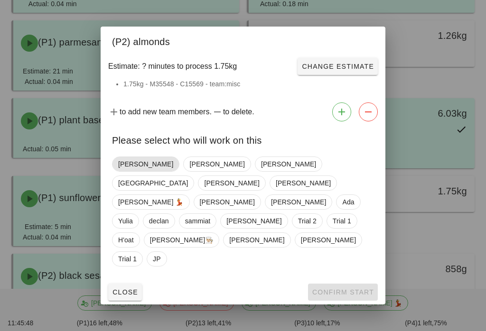
click at [119, 171] on span "[PERSON_NAME]" at bounding box center [145, 164] width 55 height 14
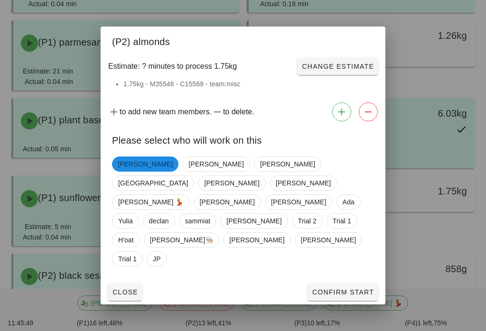
click at [335, 289] on span "Confirm Start" at bounding box center [343, 293] width 62 height 8
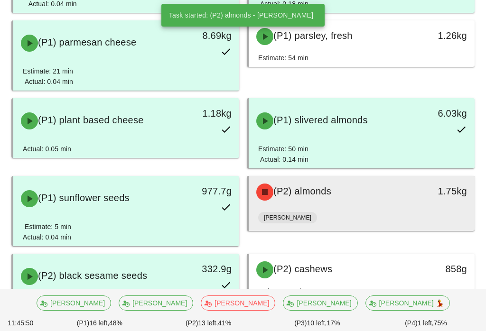
click at [305, 217] on div "[PERSON_NAME]" at bounding box center [361, 219] width 207 height 23
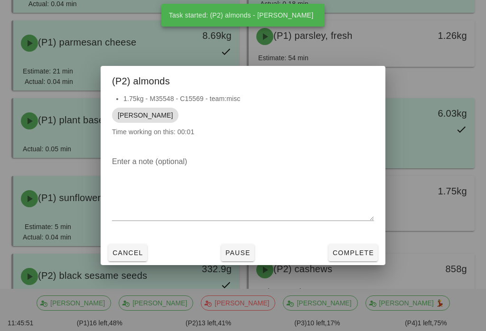
click at [343, 262] on button "Complete" at bounding box center [353, 253] width 49 height 17
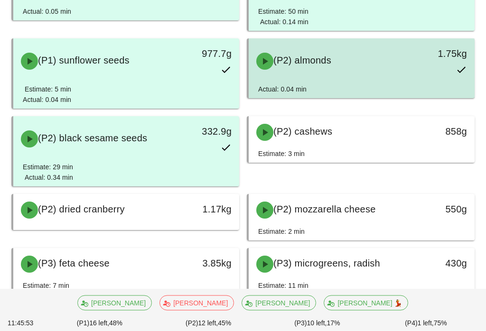
scroll to position [314, 0]
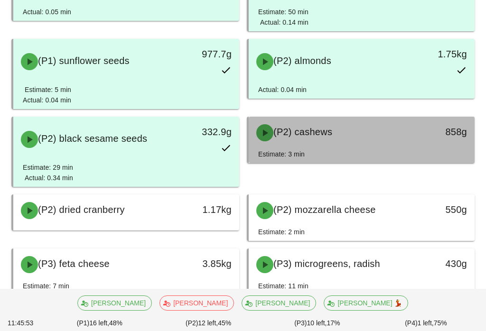
click at [318, 134] on span "(P2) cashews" at bounding box center [303, 132] width 59 height 10
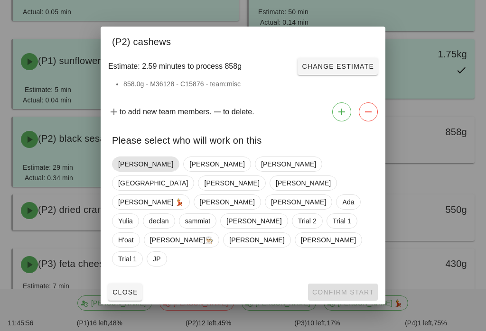
click at [118, 172] on span "[PERSON_NAME]" at bounding box center [145, 164] width 67 height 15
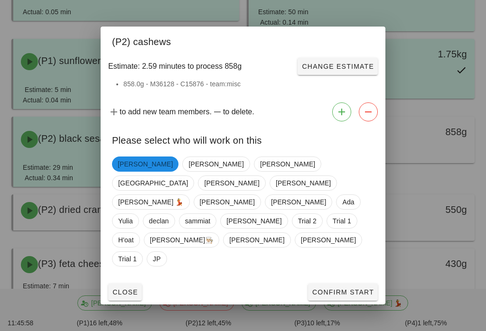
click at [326, 289] on span "Confirm Start" at bounding box center [343, 293] width 62 height 8
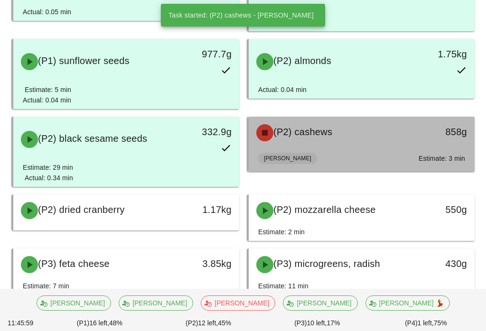
click at [310, 151] on div "Adrian Estimate: 3 min" at bounding box center [361, 160] width 207 height 23
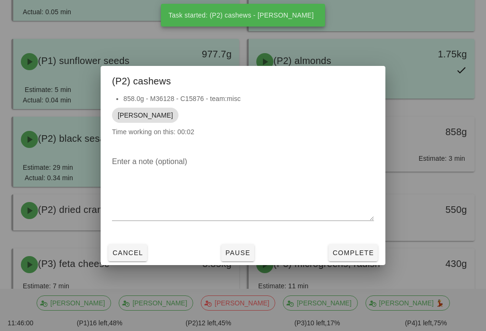
click at [352, 254] on button "Complete" at bounding box center [353, 253] width 49 height 17
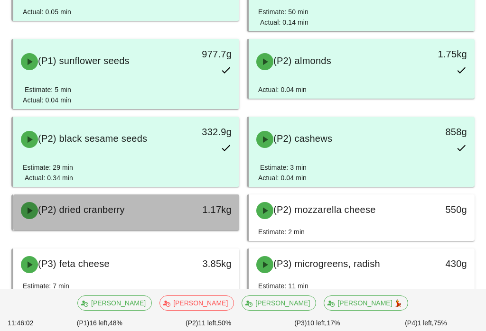
click at [137, 196] on div "(P2) dried cranberry 1.17kg" at bounding box center [126, 211] width 226 height 32
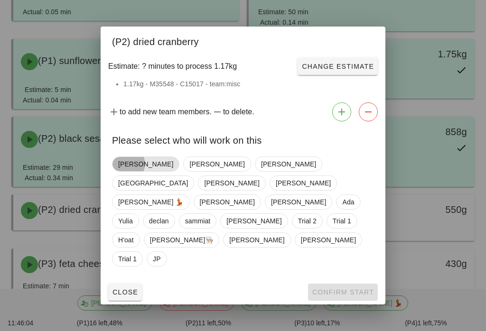
click at [132, 171] on span "[PERSON_NAME]" at bounding box center [145, 164] width 55 height 14
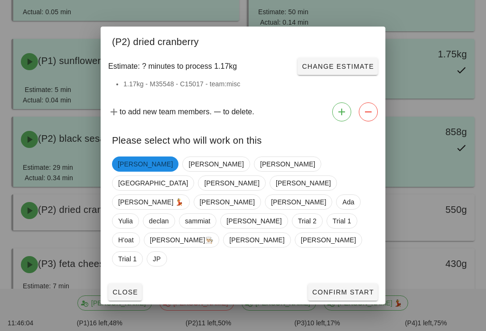
click at [336, 284] on button "Confirm Start" at bounding box center [343, 292] width 70 height 17
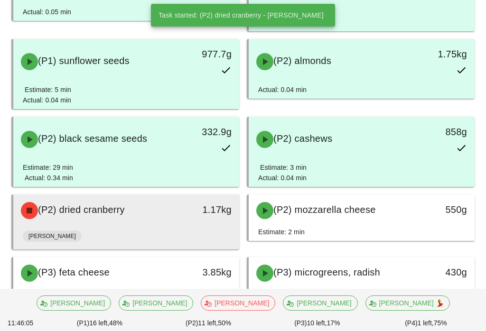
click at [180, 218] on div "(P2) dried cranberry" at bounding box center [98, 211] width 167 height 28
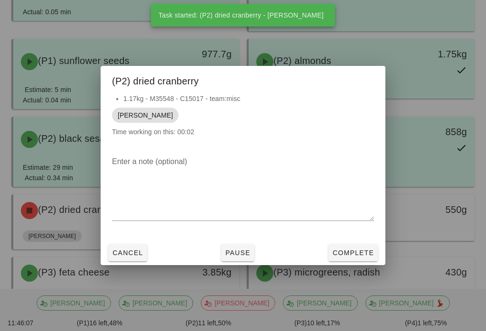
click at [338, 256] on span "Complete" at bounding box center [353, 253] width 42 height 8
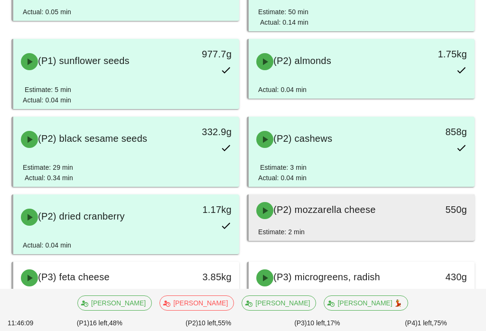
click at [311, 217] on div "(P2) mozzarella cheese" at bounding box center [334, 211] width 167 height 28
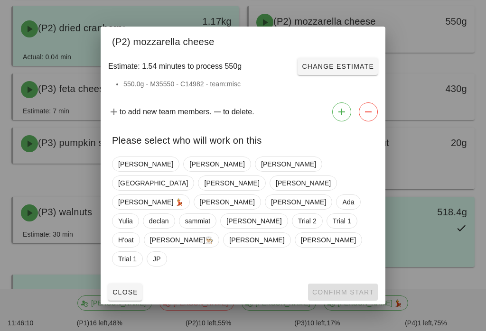
scroll to position [560, 0]
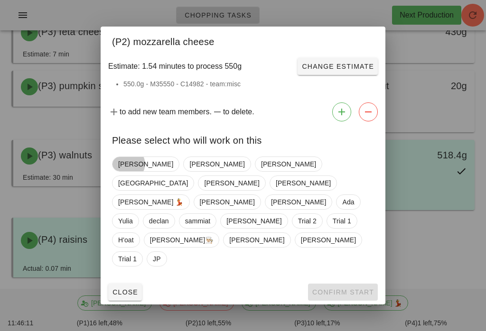
click at [331, 282] on div "Close Confirm Start" at bounding box center [243, 292] width 285 height 25
click at [116, 172] on span "[PERSON_NAME]" at bounding box center [145, 164] width 67 height 15
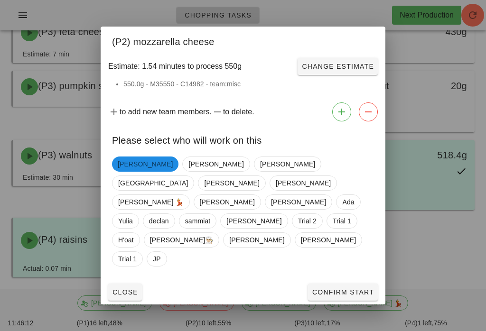
click at [331, 289] on span "Confirm Start" at bounding box center [343, 293] width 62 height 8
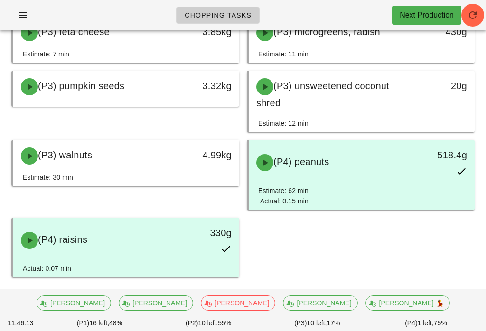
scroll to position [360, 0]
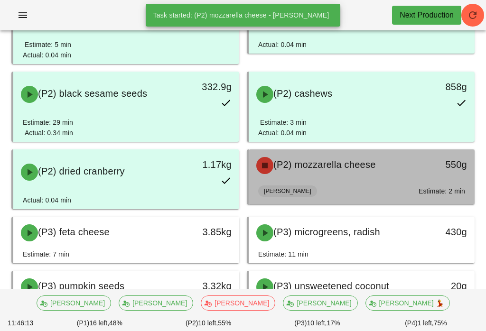
click at [293, 175] on div "(P2) mozzarella cheese" at bounding box center [334, 165] width 167 height 28
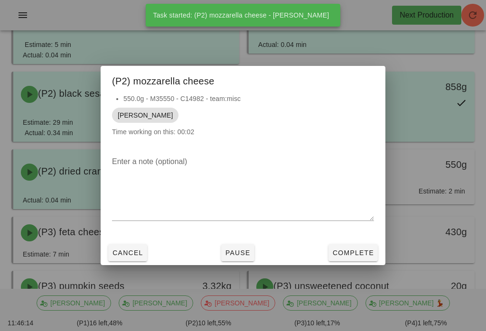
click at [348, 262] on button "Complete" at bounding box center [353, 253] width 49 height 17
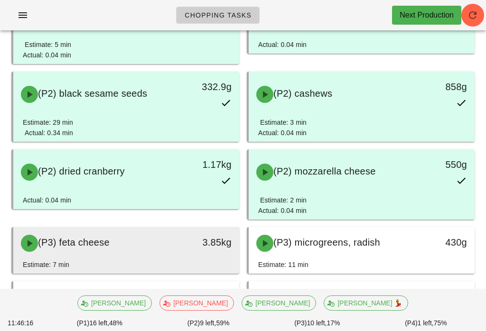
click at [130, 252] on div "(P3) feta cheese" at bounding box center [98, 243] width 167 height 28
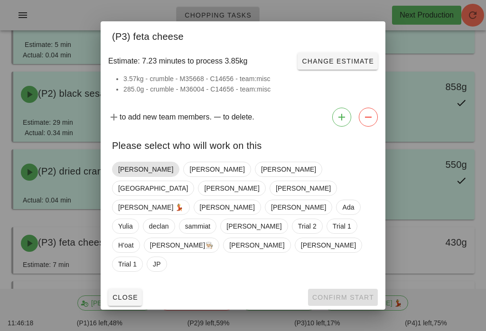
click at [118, 177] on span "[PERSON_NAME]" at bounding box center [145, 169] width 67 height 15
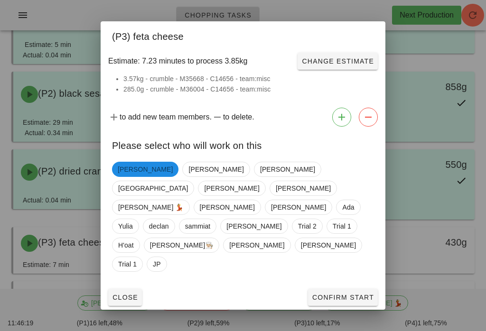
click at [326, 294] on span "Confirm Start" at bounding box center [343, 298] width 62 height 8
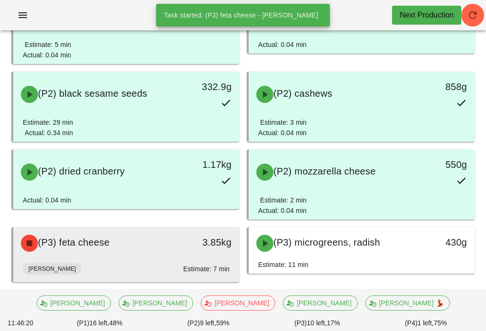
click at [132, 258] on div "(P3) feta cheese 3.85kg" at bounding box center [126, 243] width 226 height 32
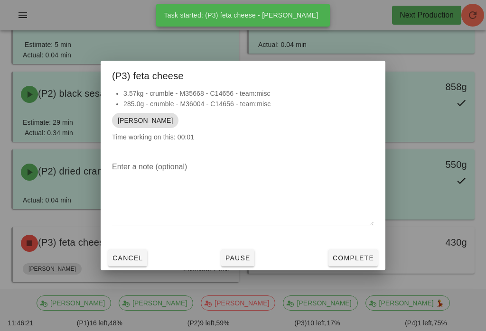
click at [352, 258] on button "Complete" at bounding box center [353, 258] width 49 height 17
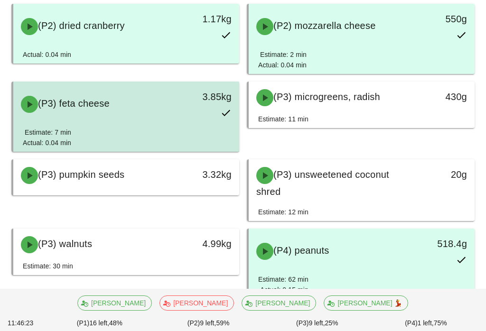
scroll to position [503, 0]
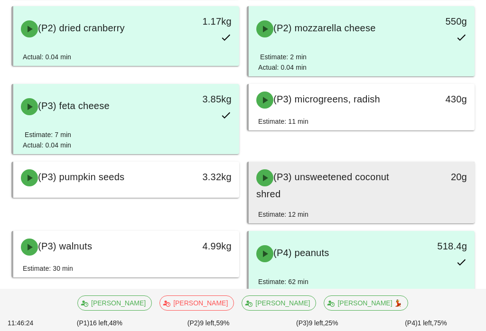
click at [299, 195] on div "(P3) unsweetened coconut shred" at bounding box center [334, 186] width 167 height 44
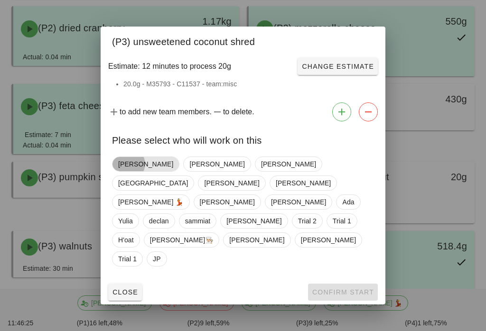
click at [123, 171] on span "[PERSON_NAME]" at bounding box center [145, 164] width 55 height 14
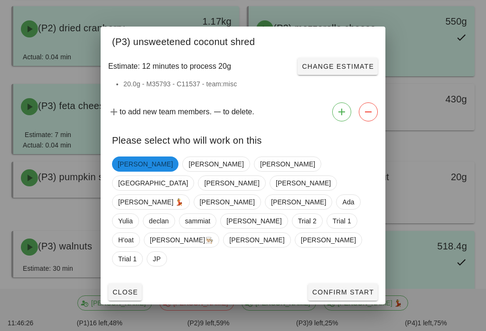
click at [334, 284] on button "Confirm Start" at bounding box center [343, 292] width 70 height 17
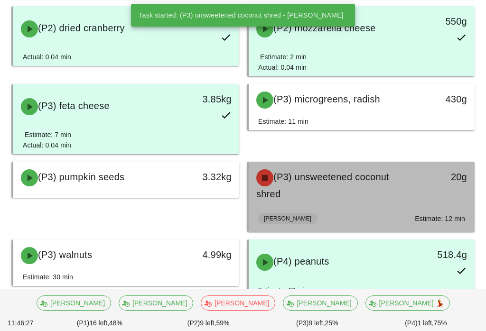
click at [296, 196] on div "(P3) unsweetened coconut shred" at bounding box center [334, 186] width 167 height 44
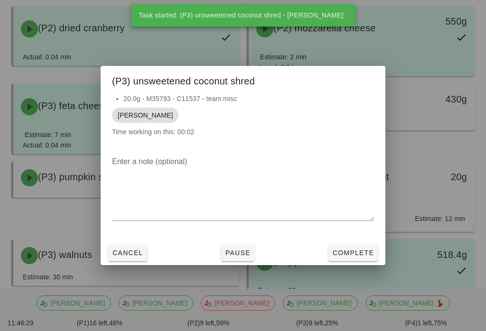
click at [346, 254] on button "Complete" at bounding box center [353, 253] width 49 height 17
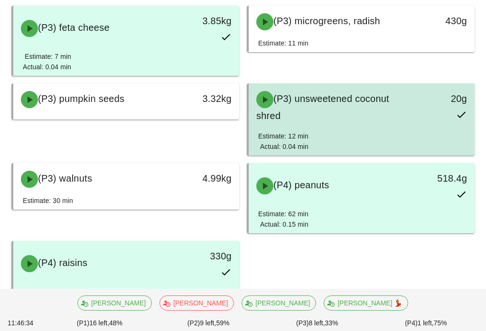
scroll to position [579, 0]
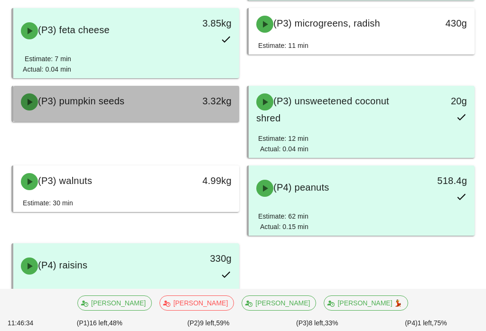
click at [197, 97] on div "3.32kg" at bounding box center [210, 101] width 44 height 15
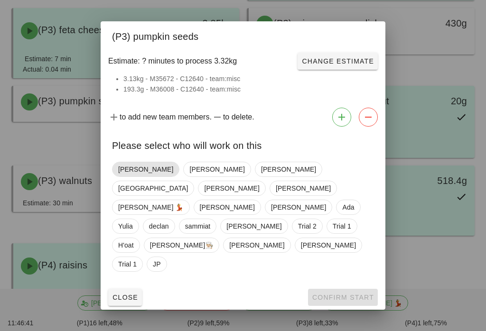
click at [123, 177] on span "[PERSON_NAME]" at bounding box center [145, 169] width 67 height 15
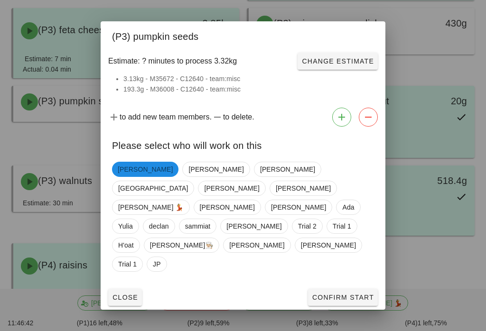
click at [355, 294] on span "Confirm Start" at bounding box center [343, 298] width 62 height 8
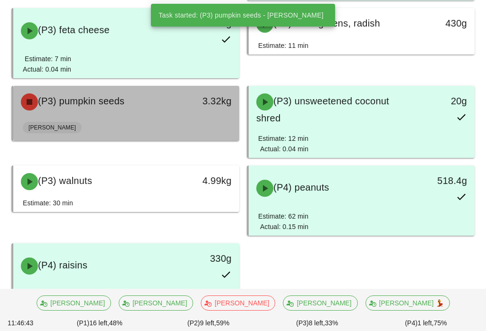
click at [167, 114] on div "(P3) pumpkin seeds" at bounding box center [98, 102] width 167 height 28
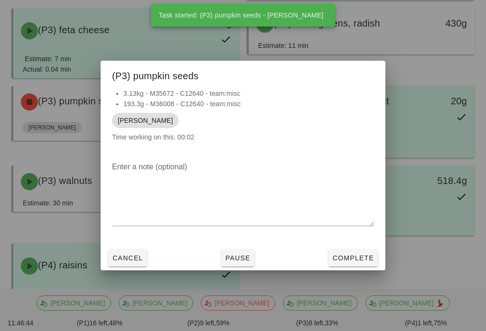
click at [360, 262] on span "Complete" at bounding box center [353, 259] width 42 height 8
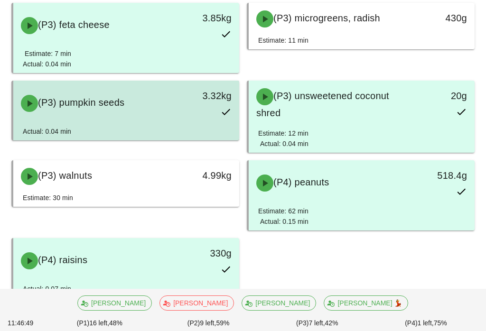
scroll to position [605, 0]
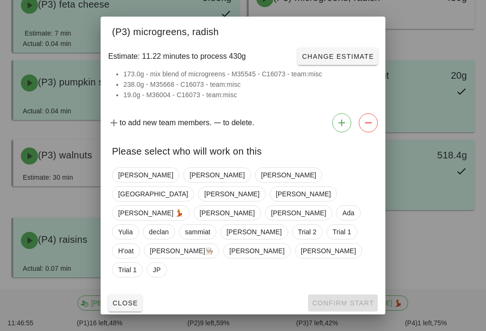
click at [67, 207] on div at bounding box center [243, 165] width 486 height 331
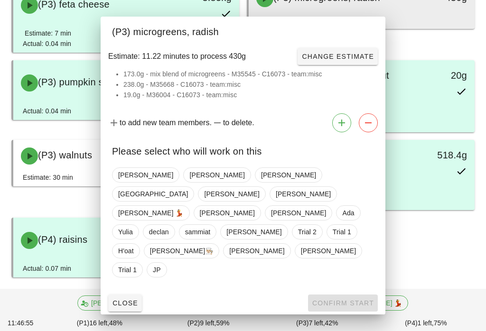
scroll to position [587, 0]
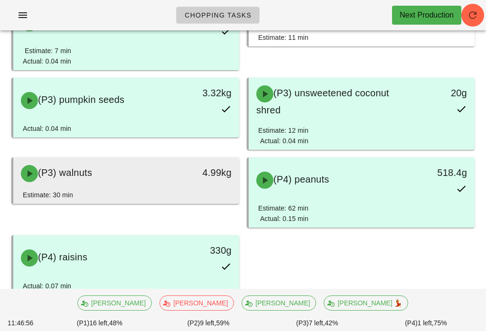
click at [132, 193] on div "Estimate: 30 min" at bounding box center [126, 197] width 207 height 14
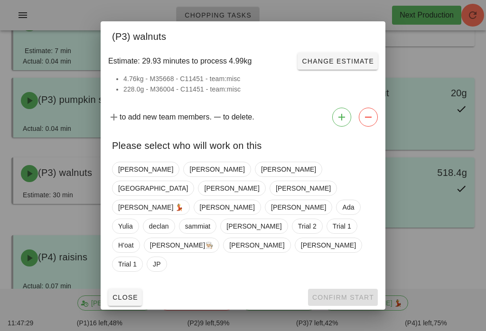
click at [57, 177] on div at bounding box center [243, 165] width 486 height 331
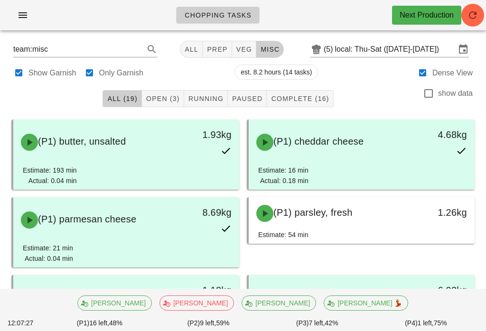
click at [189, 37] on div "Chopping Tasks Next Production" at bounding box center [243, 19] width 486 height 38
click at [236, 44] on button "veg" at bounding box center [244, 49] width 25 height 17
type input "team:veg"
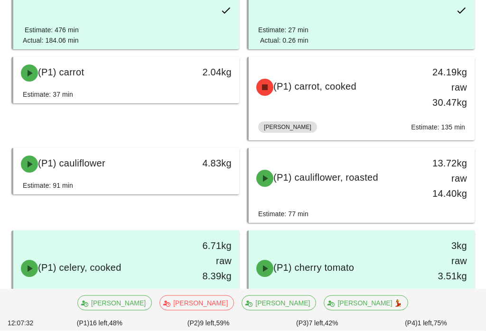
scroll to position [254, 0]
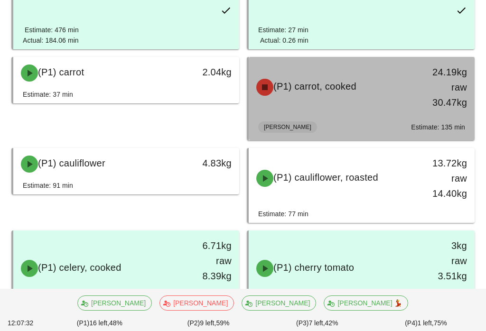
click at [352, 90] on span "(P1) carrot, cooked" at bounding box center [315, 86] width 83 height 10
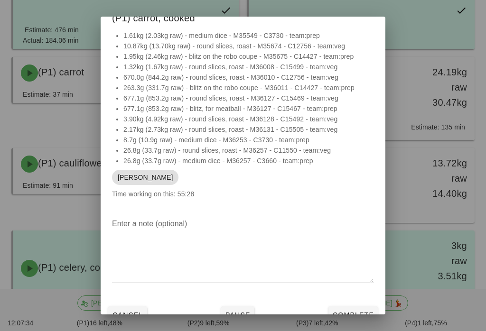
scroll to position [13, 0]
click at [241, 308] on button "Pause" at bounding box center [237, 315] width 33 height 17
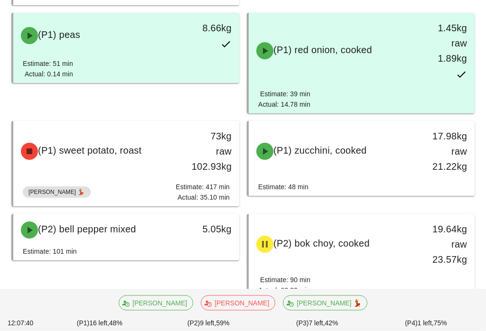
scroll to position [900, 0]
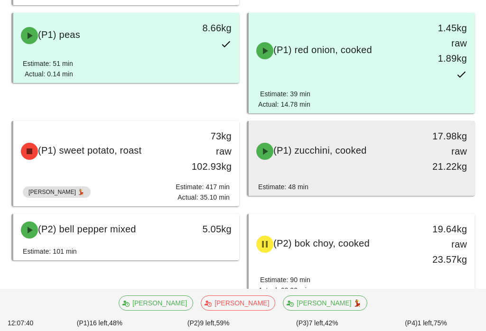
click at [378, 171] on div "(P1) zucchini, cooked 17.98kg raw 21.22kg" at bounding box center [362, 151] width 222 height 57
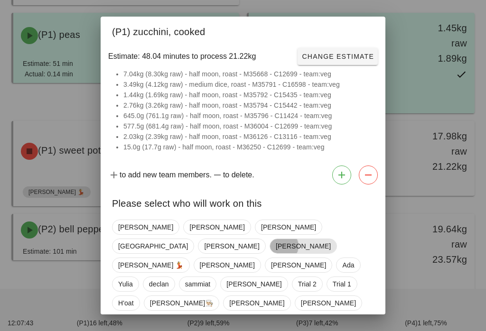
click at [300, 239] on span "[PERSON_NAME]" at bounding box center [303, 246] width 55 height 14
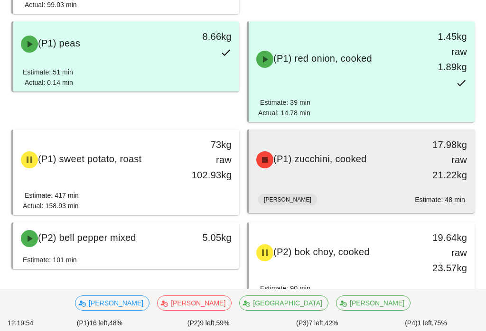
click at [382, 180] on div "(P1) zucchini, cooked 17.98kg raw 21.22kg" at bounding box center [362, 160] width 222 height 57
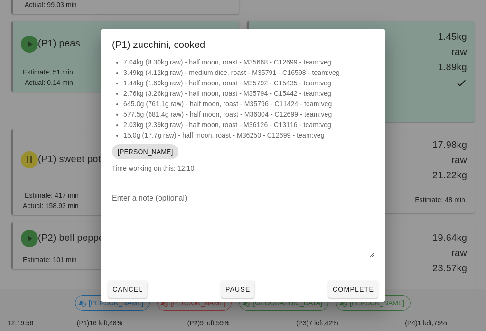
click at [351, 290] on button "Complete" at bounding box center [353, 289] width 49 height 17
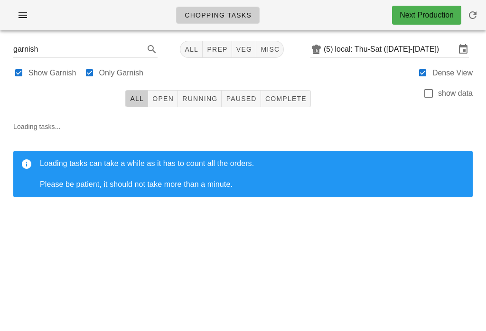
click at [194, 107] on button "Running" at bounding box center [200, 98] width 44 height 17
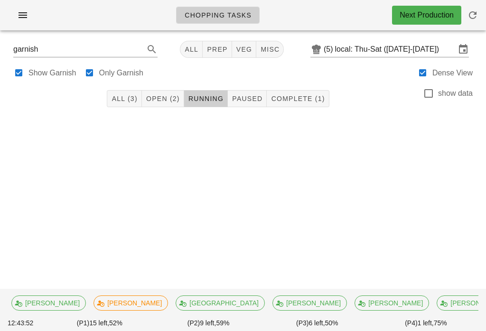
click at [482, 12] on span "button" at bounding box center [473, 14] width 23 height 11
click at [223, 42] on button "prep" at bounding box center [217, 49] width 29 height 17
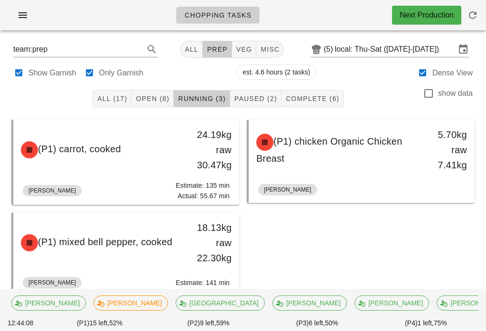
click at [237, 47] on span "veg" at bounding box center [244, 50] width 17 height 8
type input "team:veg"
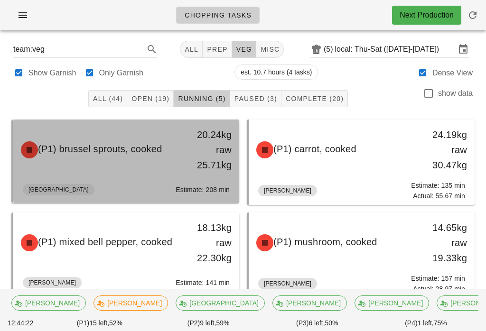
click at [153, 170] on div "(P1) brussel sprouts, cooked 20.24kg raw 25.71kg" at bounding box center [126, 150] width 222 height 57
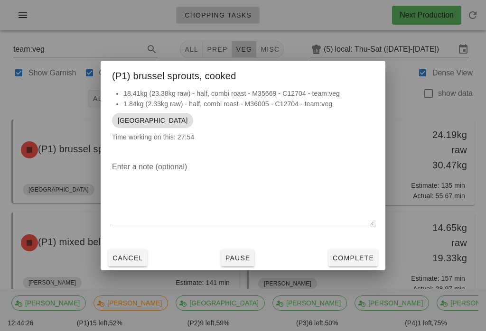
click at [342, 23] on div at bounding box center [243, 165] width 486 height 331
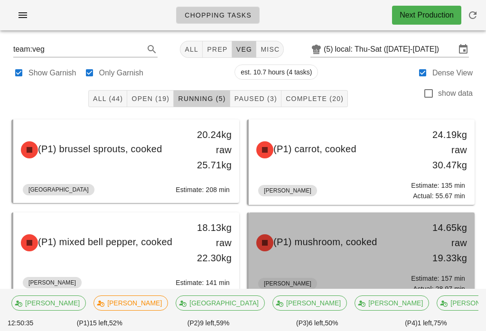
click at [293, 245] on span "(P1) mushroom, cooked" at bounding box center [326, 242] width 104 height 10
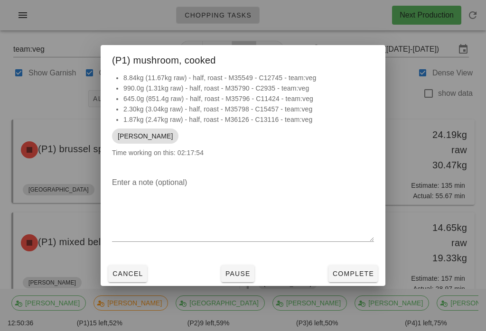
click at [343, 281] on button "Complete" at bounding box center [353, 273] width 49 height 17
